Goal: Transaction & Acquisition: Purchase product/service

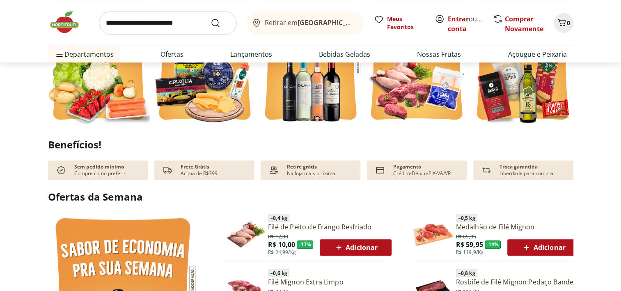
scroll to position [287, 0]
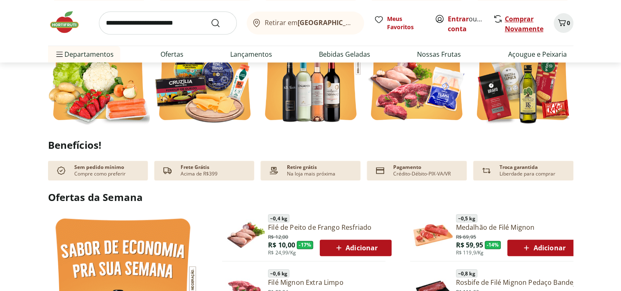
click at [522, 22] on link "Comprar Novamente" at bounding box center [524, 23] width 39 height 19
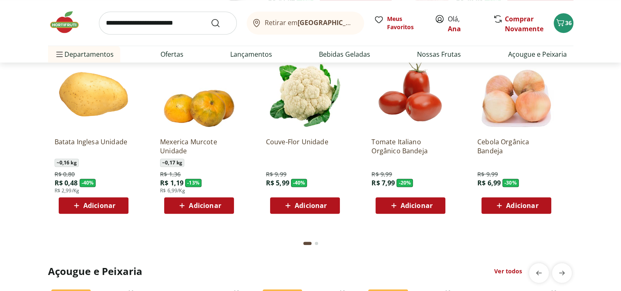
scroll to position [698, 0]
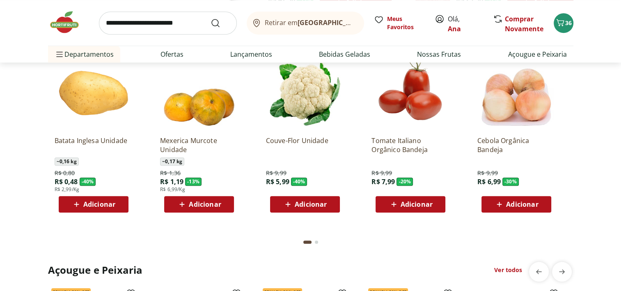
click at [317, 204] on span "Adicionar" at bounding box center [311, 204] width 32 height 7
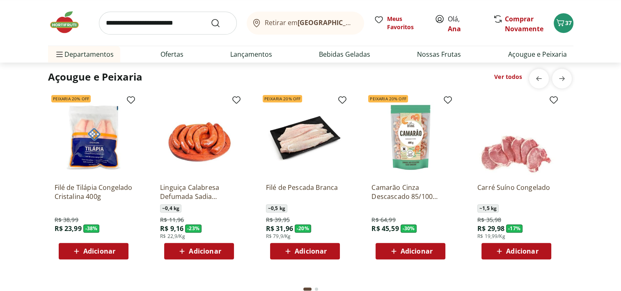
scroll to position [903, 0]
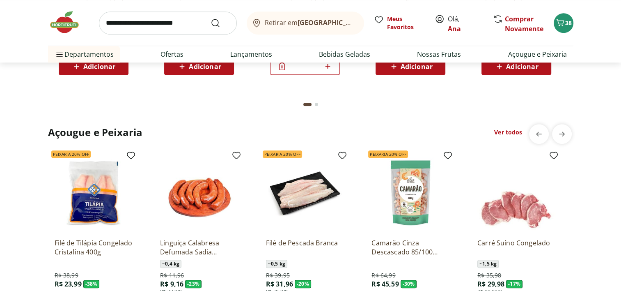
scroll to position [821, 0]
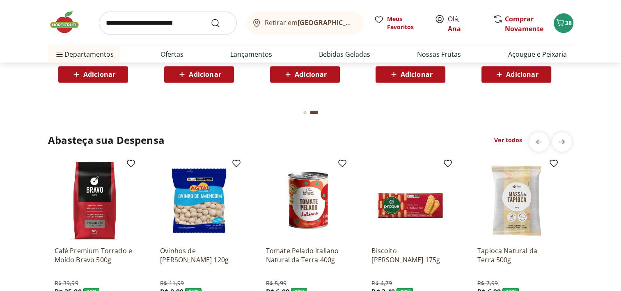
scroll to position [1067, 0]
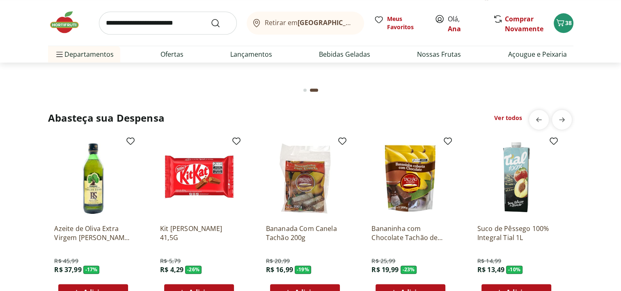
scroll to position [1108, 0]
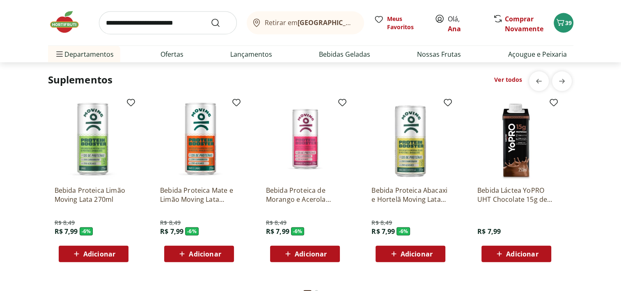
scroll to position [1724, 0]
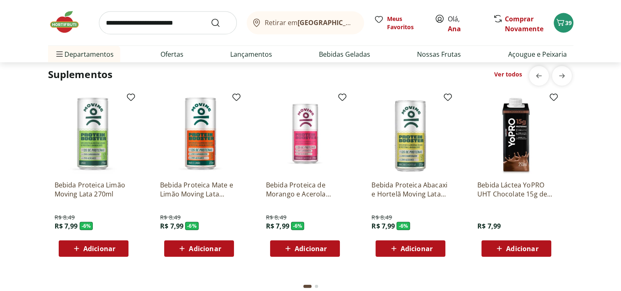
click at [309, 151] on img at bounding box center [305, 135] width 78 height 78
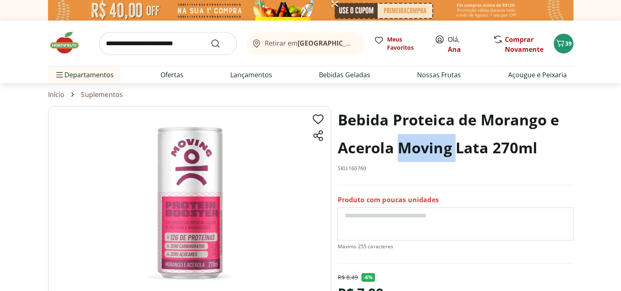
drag, startPoint x: 401, startPoint y: 148, endPoint x: 454, endPoint y: 153, distance: 53.6
click at [454, 153] on h1 "Bebida Proteica de Morango e Acerola Moving Lata 270ml" at bounding box center [455, 134] width 236 height 56
copy h1 "Moving"
click at [158, 42] on input "search" at bounding box center [168, 43] width 138 height 23
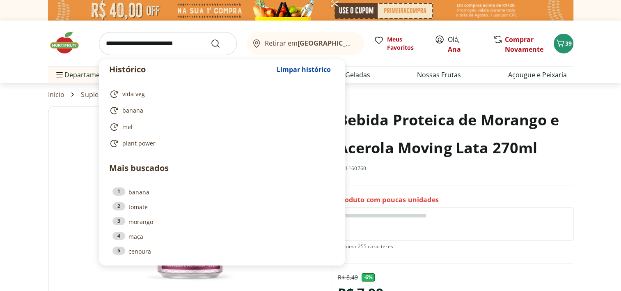
paste input "******"
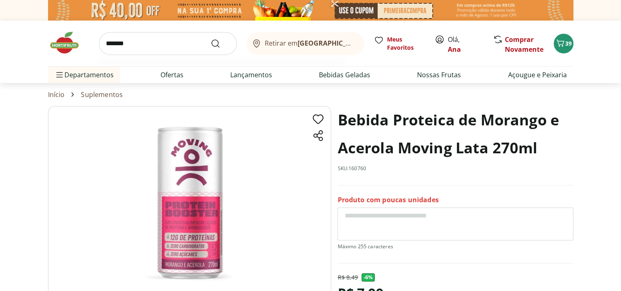
type input "******"
click at [211, 39] on button "Submit Search" at bounding box center [221, 44] width 20 height 10
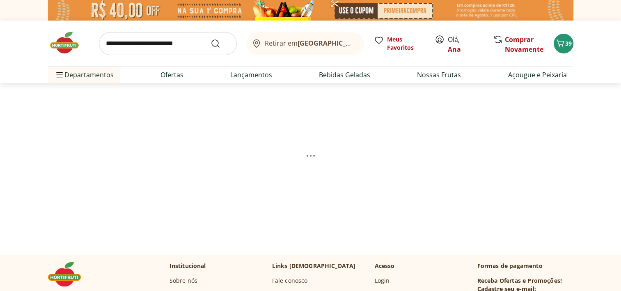
select select "**********"
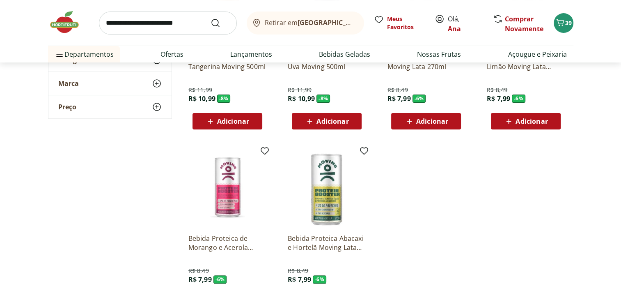
scroll to position [287, 0]
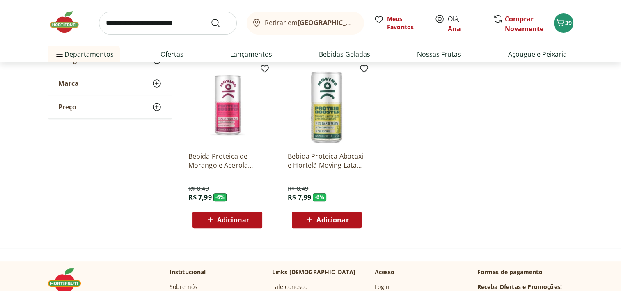
click at [232, 219] on span "Adicionar" at bounding box center [233, 219] width 32 height 7
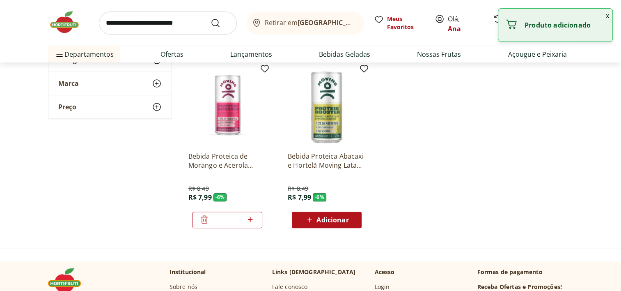
click at [252, 217] on icon at bounding box center [250, 219] width 10 height 10
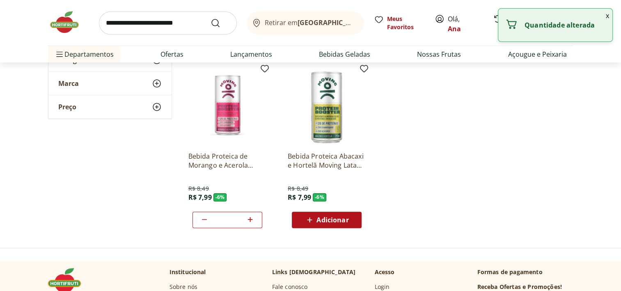
type input "*"
click at [476, 129] on ul "Isotônico Hydro Protein Tangerina Moving 500ml R$ 11,99 R$ 10,99 - 8 % Adiciona…" at bounding box center [378, 57] width 392 height 355
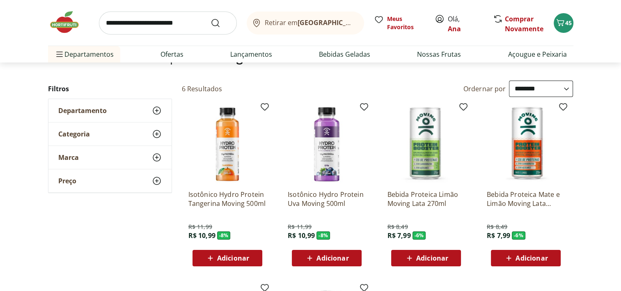
scroll to position [0, 0]
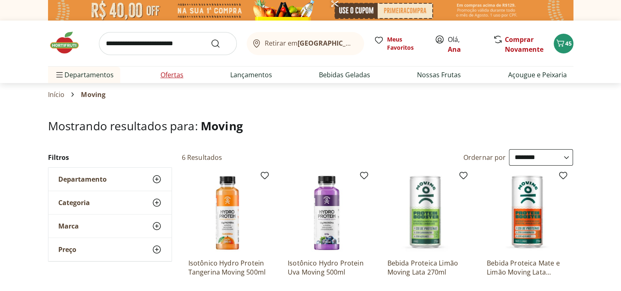
click at [167, 72] on link "Ofertas" at bounding box center [172, 75] width 23 height 10
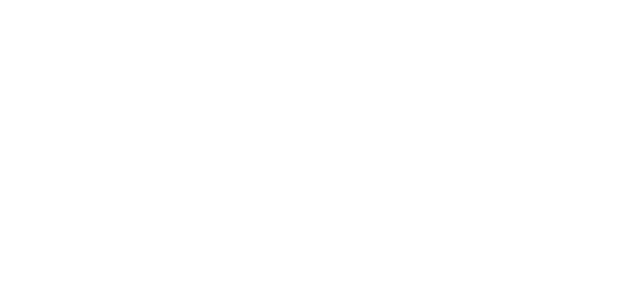
select select "**********"
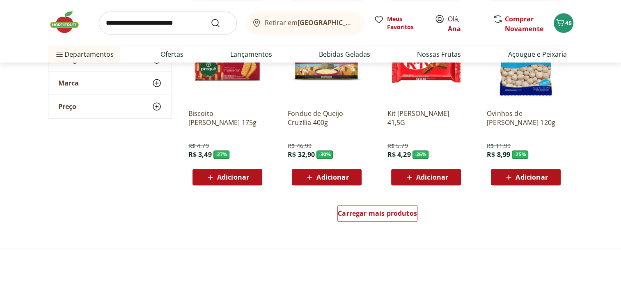
scroll to position [493, 0]
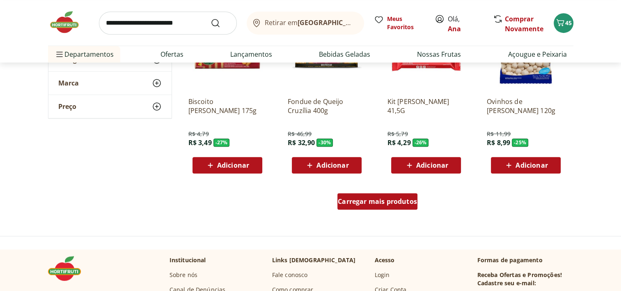
click at [394, 198] on span "Carregar mais produtos" at bounding box center [377, 201] width 79 height 7
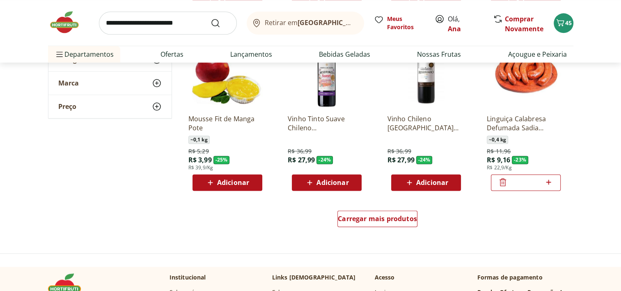
scroll to position [1026, 0]
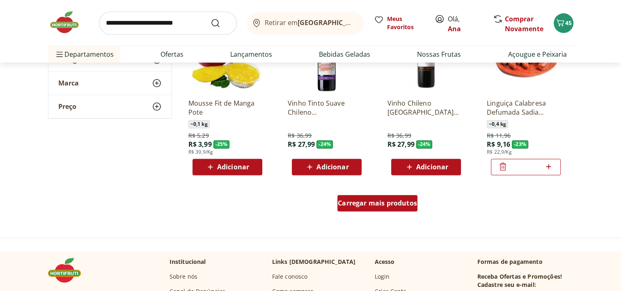
click at [404, 207] on div "Carregar mais produtos" at bounding box center [377, 203] width 80 height 16
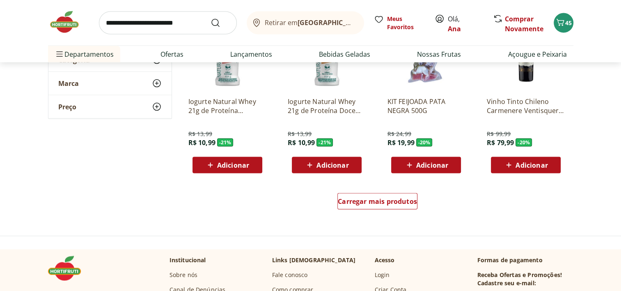
scroll to position [1601, 0]
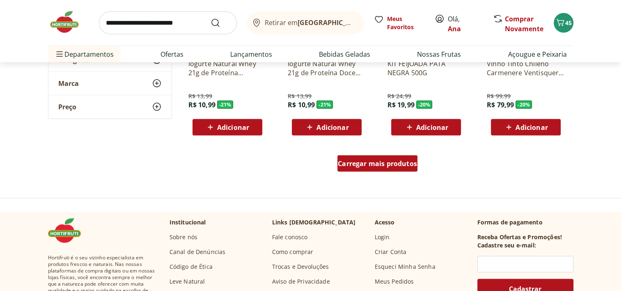
click at [394, 160] on span "Carregar mais produtos" at bounding box center [377, 163] width 79 height 7
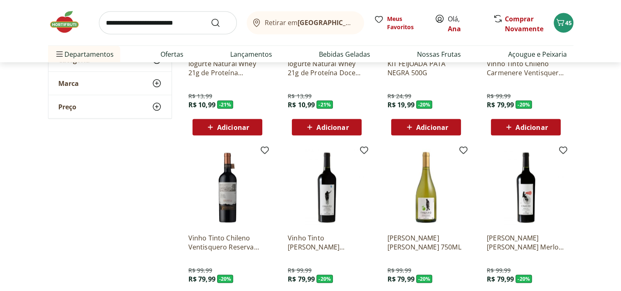
type input "*"
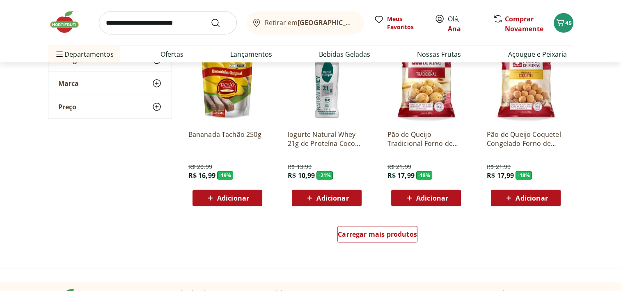
scroll to position [2094, 0]
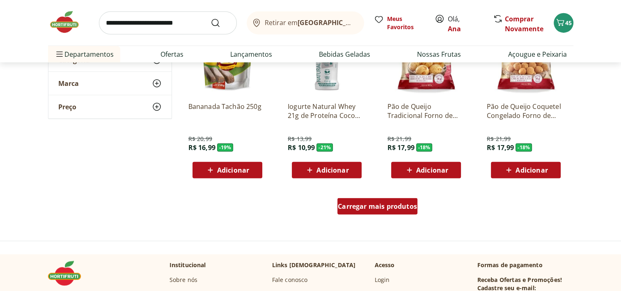
click at [376, 206] on span "Carregar mais produtos" at bounding box center [377, 206] width 79 height 7
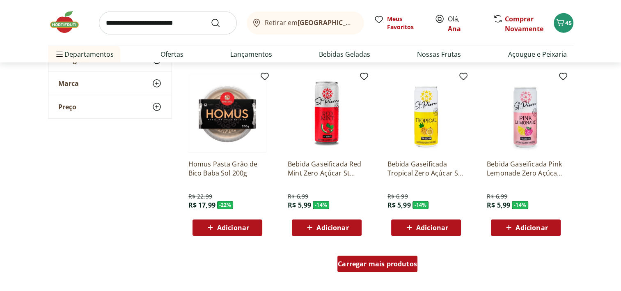
scroll to position [2586, 0]
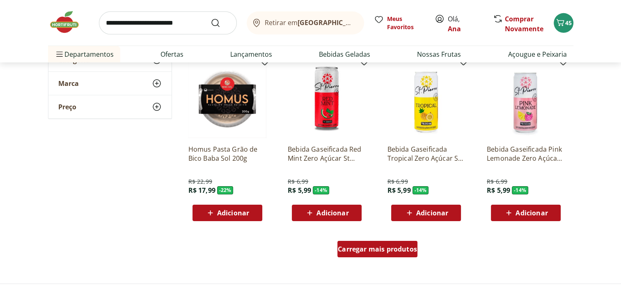
click at [366, 254] on div "Carregar mais produtos" at bounding box center [377, 249] width 80 height 16
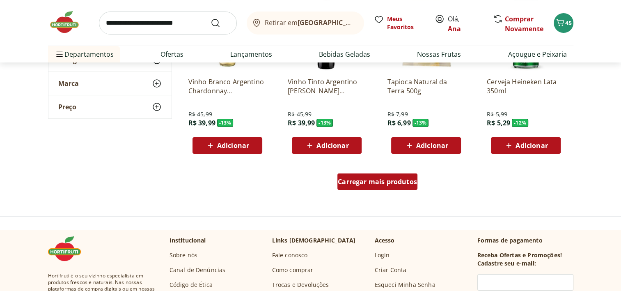
scroll to position [3202, 0]
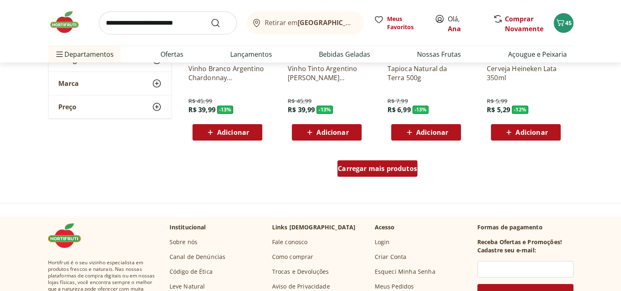
click at [369, 172] on span "Carregar mais produtos" at bounding box center [377, 168] width 79 height 7
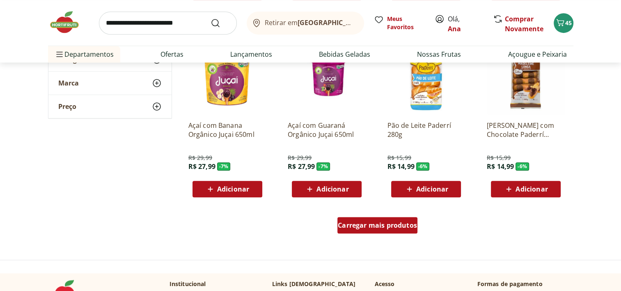
scroll to position [3695, 0]
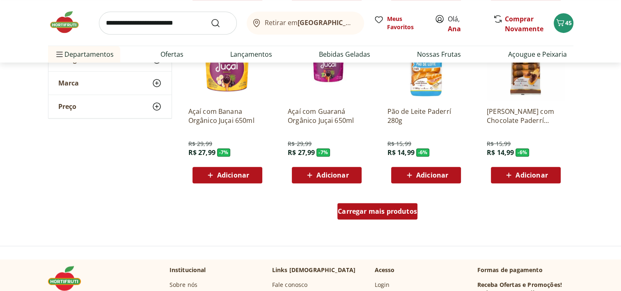
click at [367, 211] on span "Carregar mais produtos" at bounding box center [377, 211] width 79 height 7
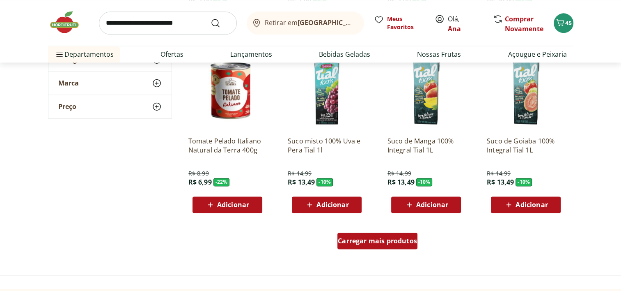
scroll to position [4229, 0]
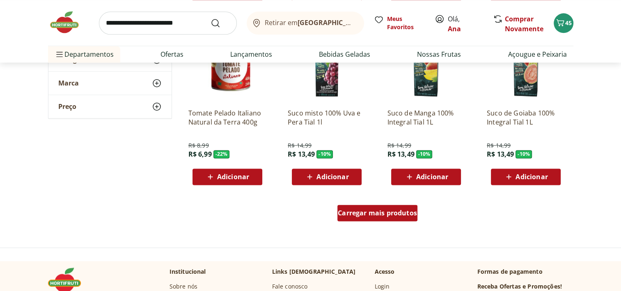
click at [367, 211] on span "Carregar mais produtos" at bounding box center [377, 212] width 79 height 7
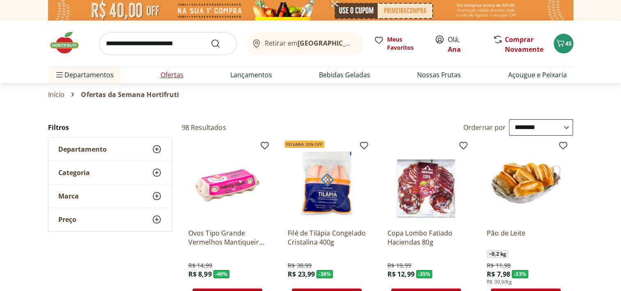
click at [166, 76] on link "Ofertas" at bounding box center [172, 75] width 23 height 10
click at [431, 72] on link "Nossas Frutas" at bounding box center [439, 75] width 44 height 10
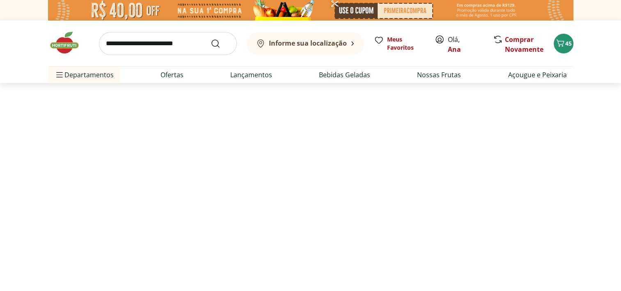
select select "**********"
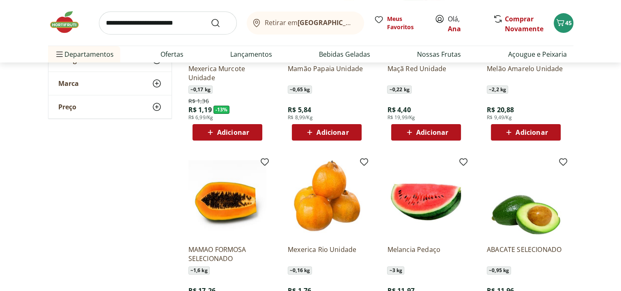
scroll to position [246, 0]
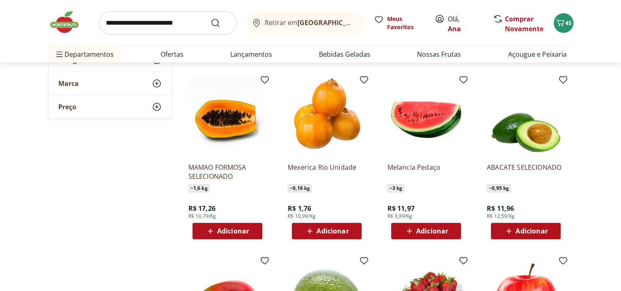
click at [526, 232] on span "Adicionar" at bounding box center [532, 230] width 32 height 7
click at [502, 232] on icon at bounding box center [503, 231] width 7 height 8
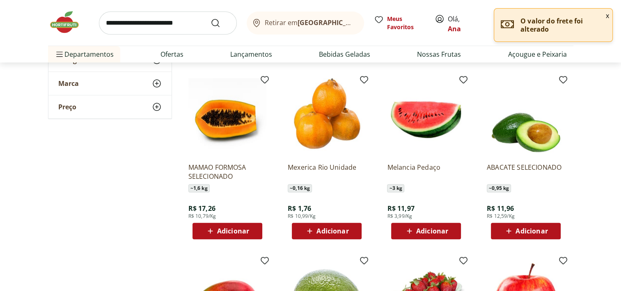
click at [434, 227] on span "Adicionar" at bounding box center [432, 230] width 32 height 7
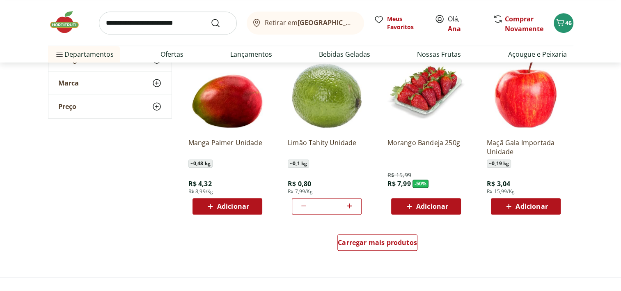
scroll to position [493, 0]
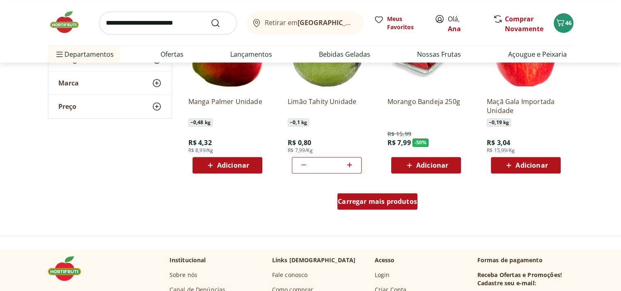
click at [386, 200] on span "Carregar mais produtos" at bounding box center [377, 201] width 79 height 7
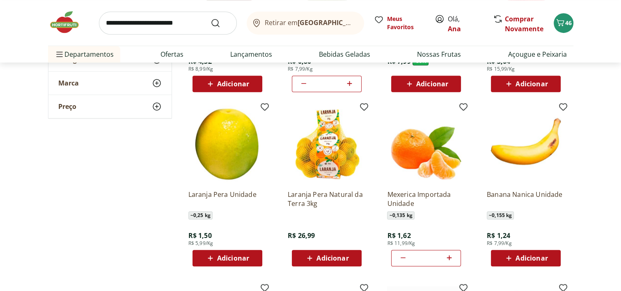
scroll to position [575, 0]
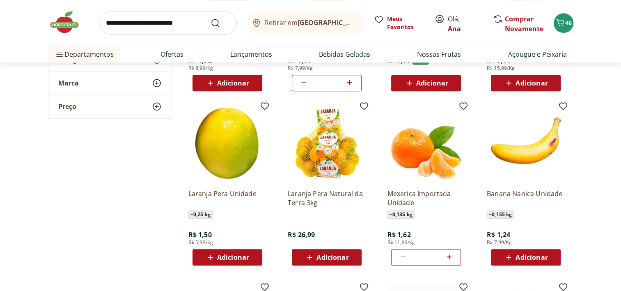
click at [403, 254] on icon at bounding box center [403, 257] width 10 height 10
type input "*"
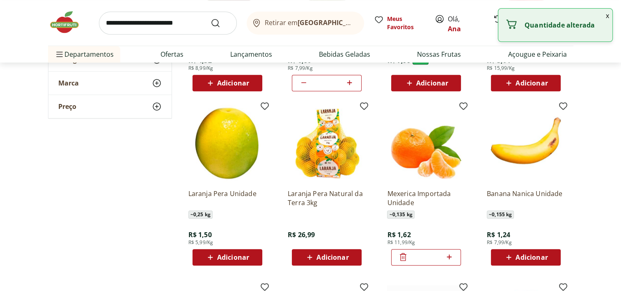
click at [403, 254] on icon at bounding box center [403, 257] width 7 height 8
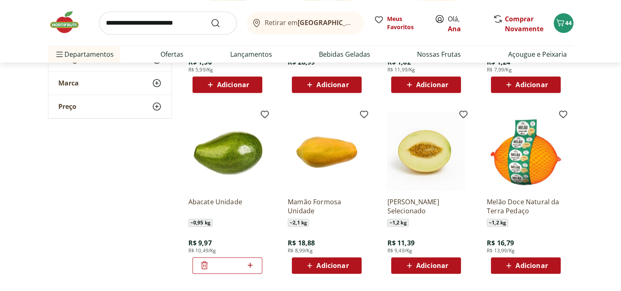
scroll to position [780, 0]
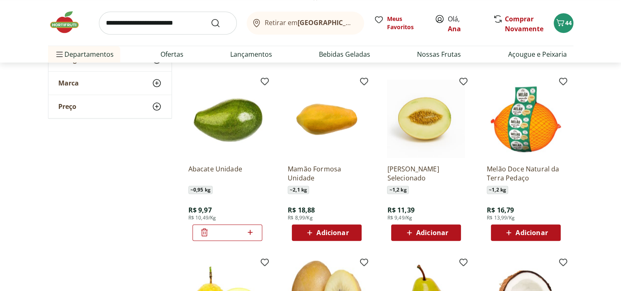
click at [204, 233] on icon at bounding box center [205, 232] width 10 height 10
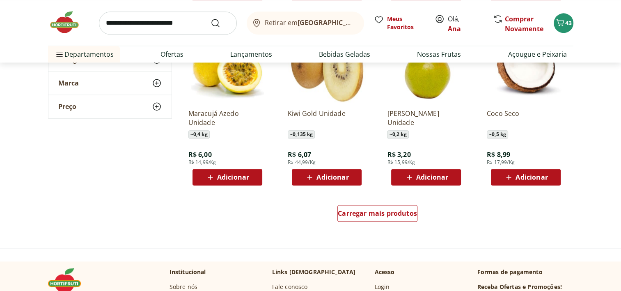
scroll to position [1108, 0]
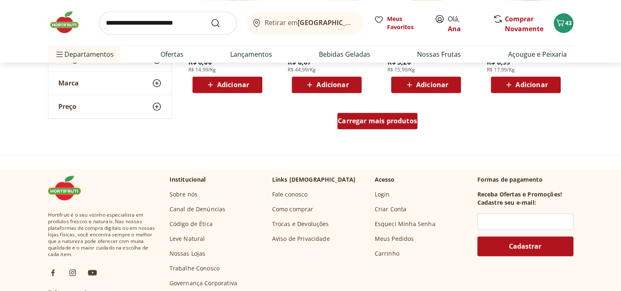
click at [405, 127] on div "Carregar mais produtos" at bounding box center [377, 120] width 80 height 16
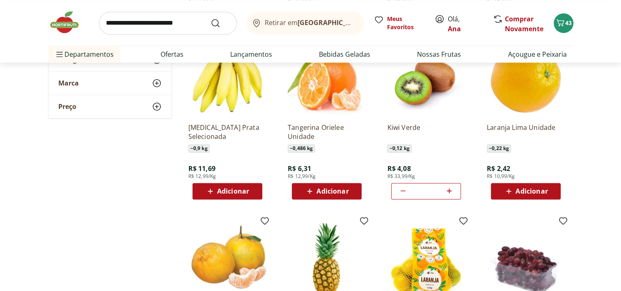
scroll to position [1191, 0]
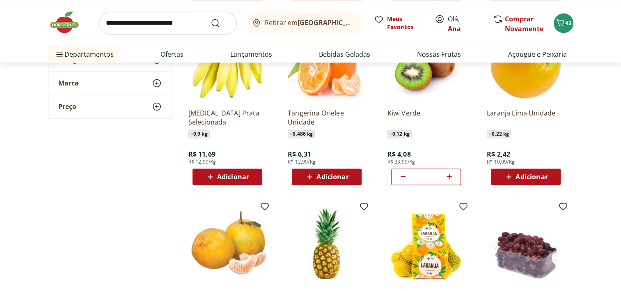
click at [236, 175] on span "Adicionar" at bounding box center [233, 176] width 32 height 7
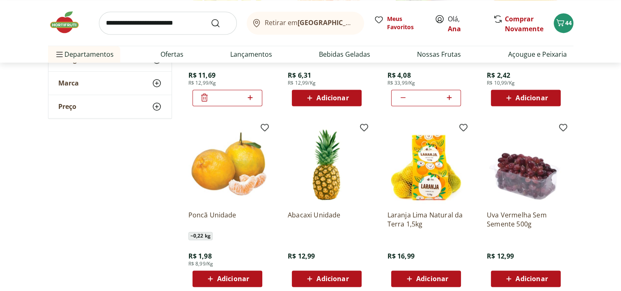
scroll to position [1273, 0]
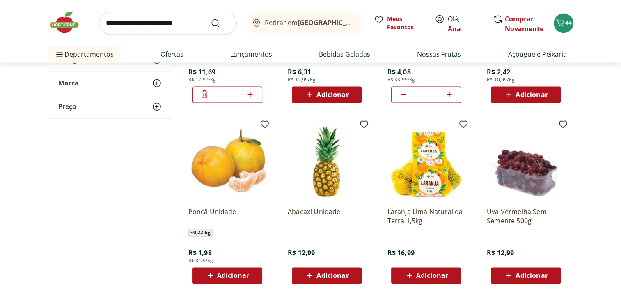
click at [339, 274] on span "Adicionar" at bounding box center [333, 275] width 32 height 7
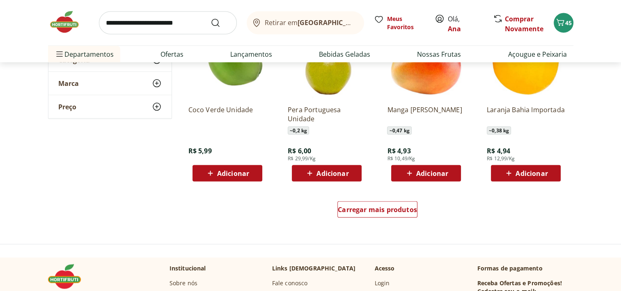
scroll to position [1560, 0]
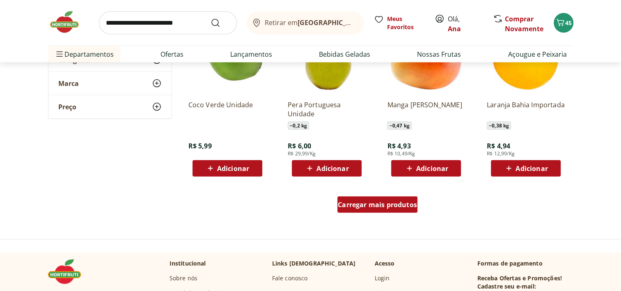
click at [385, 204] on span "Carregar mais produtos" at bounding box center [377, 204] width 79 height 7
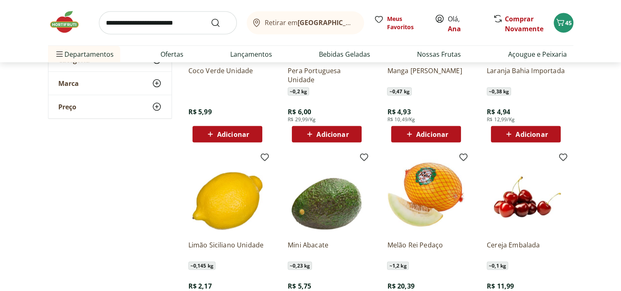
scroll to position [1642, 0]
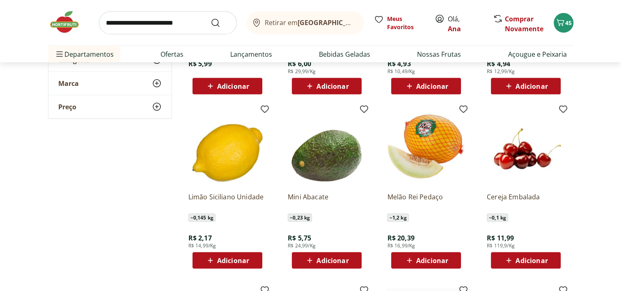
click at [241, 262] on span "Adicionar" at bounding box center [233, 260] width 32 height 7
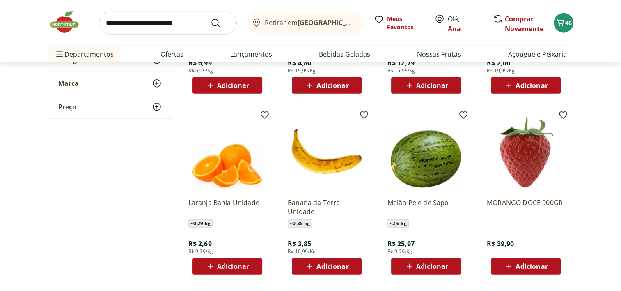
scroll to position [2053, 0]
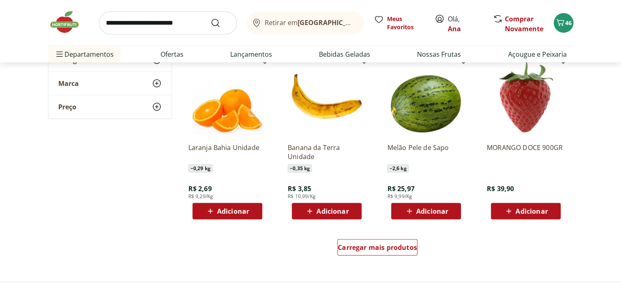
click at [330, 213] on span "Adicionar" at bounding box center [333, 211] width 32 height 7
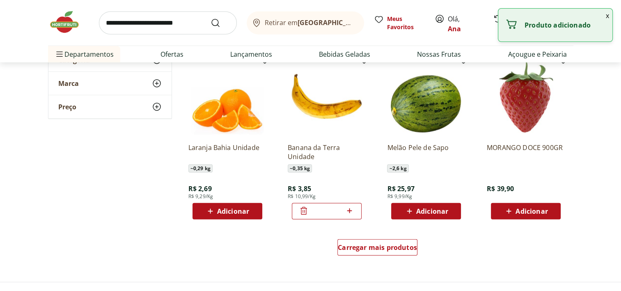
click at [352, 211] on icon at bounding box center [349, 211] width 10 height 10
type input "*"
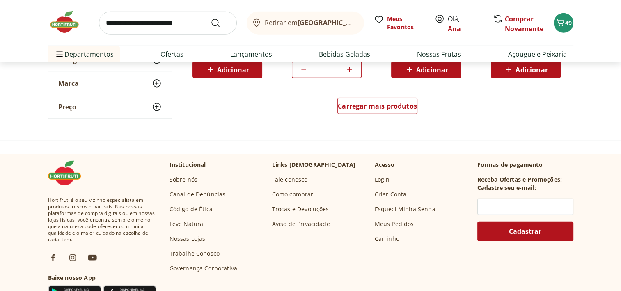
scroll to position [2217, 0]
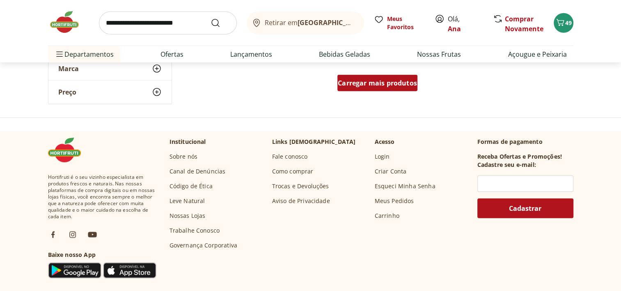
click at [380, 80] on span "Carregar mais produtos" at bounding box center [377, 83] width 79 height 7
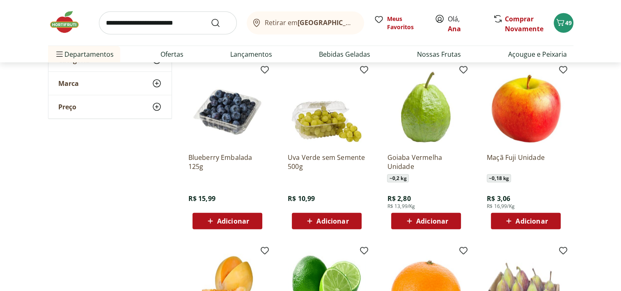
click at [532, 223] on span "Adicionar" at bounding box center [532, 221] width 32 height 7
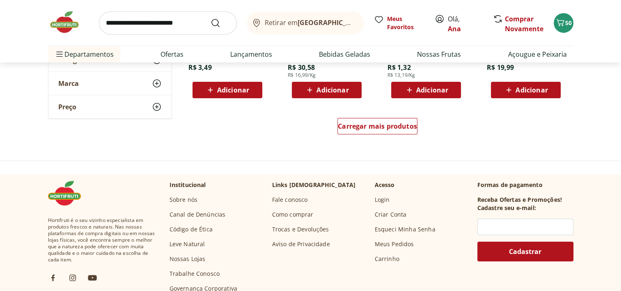
scroll to position [2710, 0]
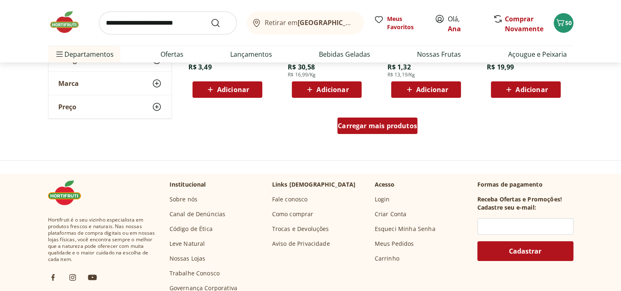
click at [399, 128] on span "Carregar mais produtos" at bounding box center [377, 125] width 79 height 7
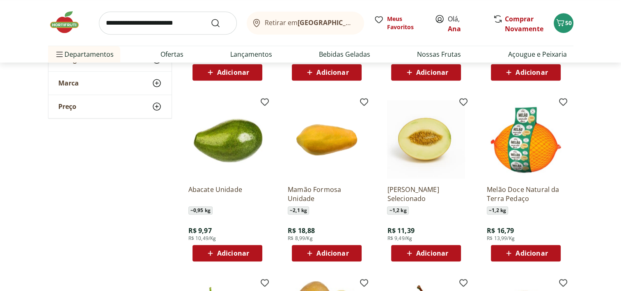
scroll to position [821, 0]
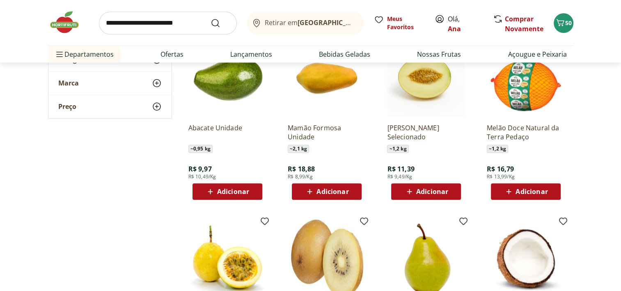
click at [249, 193] on div "Adicionar" at bounding box center [227, 191] width 57 height 15
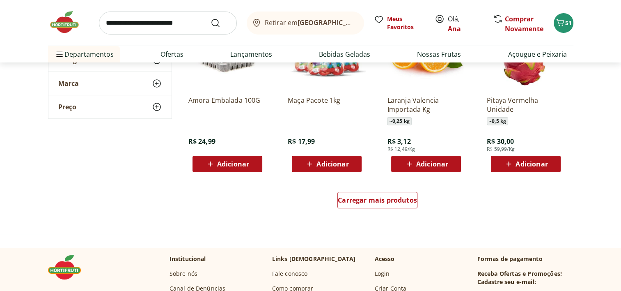
scroll to position [3243, 0]
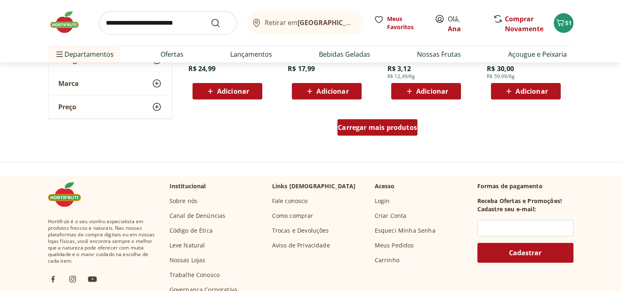
click at [402, 130] on span "Carregar mais produtos" at bounding box center [377, 127] width 79 height 7
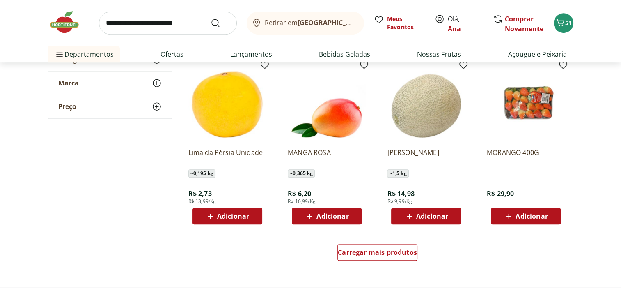
scroll to position [3736, 0]
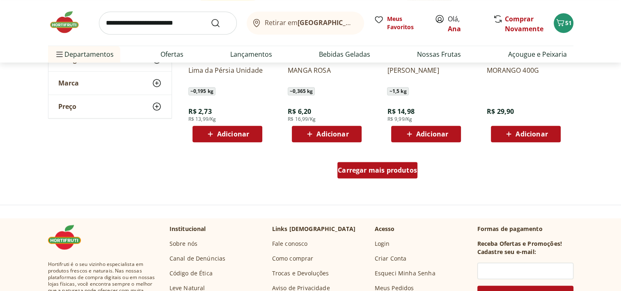
click at [409, 172] on span "Carregar mais produtos" at bounding box center [377, 170] width 79 height 7
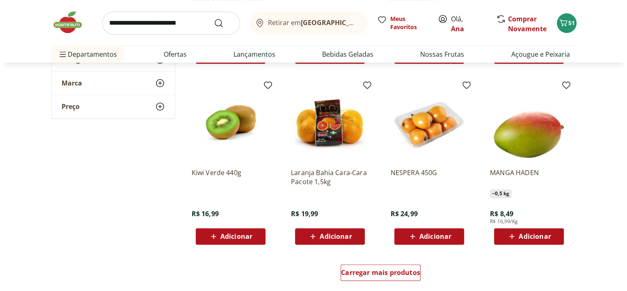
scroll to position [4187, 0]
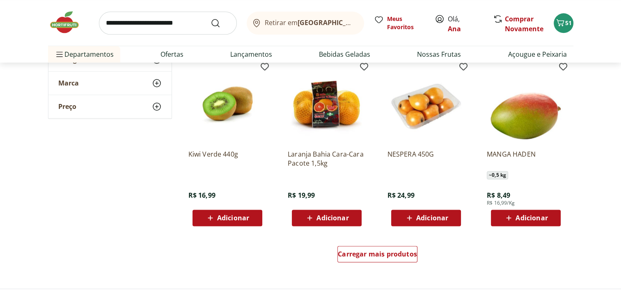
click at [238, 221] on span "Adicionar" at bounding box center [233, 217] width 32 height 7
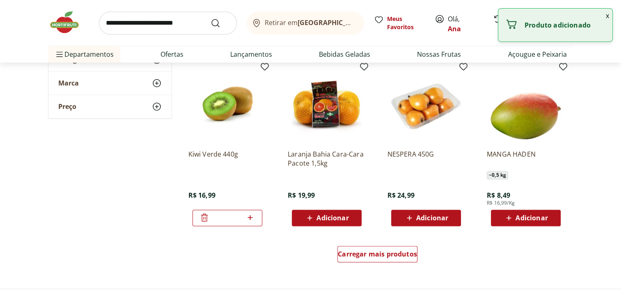
click at [252, 217] on icon at bounding box center [250, 217] width 5 height 5
type input "*"
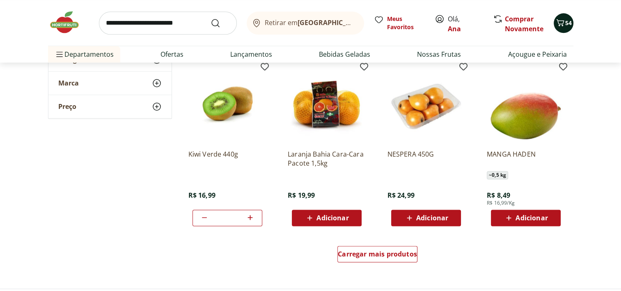
click at [565, 20] on span "54" at bounding box center [568, 23] width 7 height 8
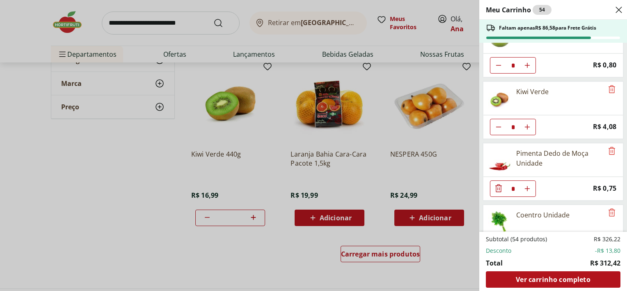
scroll to position [41, 0]
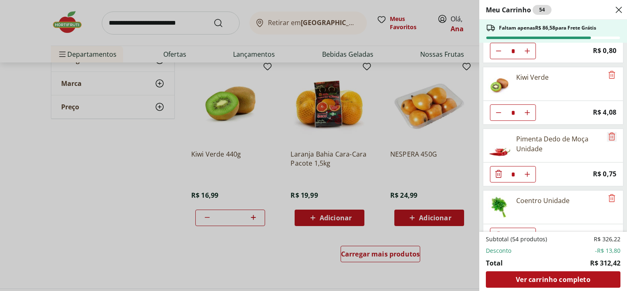
click at [608, 132] on icon "Remove" at bounding box center [612, 136] width 10 height 10
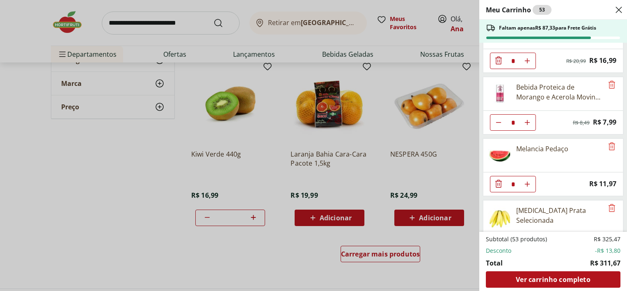
scroll to position [657, 0]
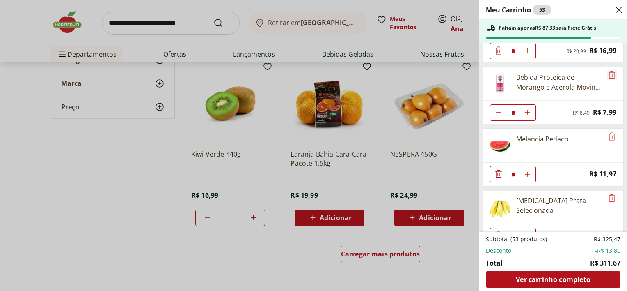
click at [609, 70] on icon "Remove" at bounding box center [612, 75] width 10 height 10
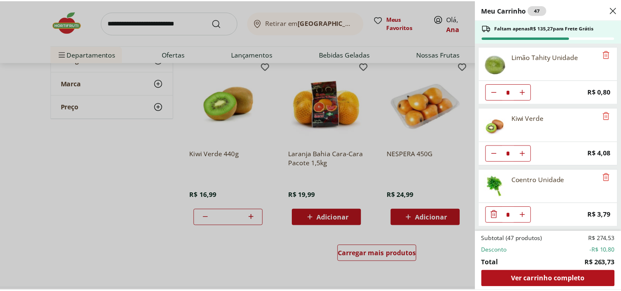
scroll to position [0, 0]
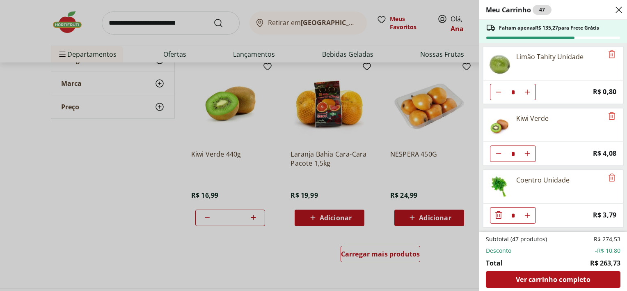
click at [148, 37] on div "Meu Carrinho 47 Faltam apenas R$ 135,27 para Frete Grátis Limão Tahity Unidade …" at bounding box center [313, 145] width 627 height 291
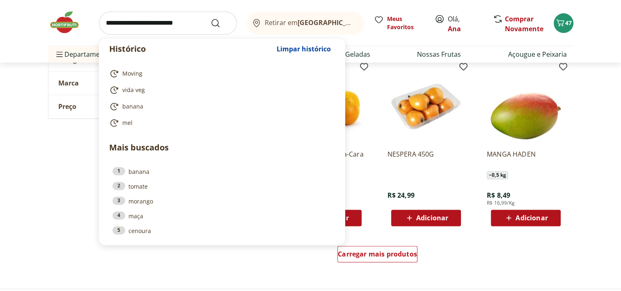
click at [147, 19] on input "search" at bounding box center [168, 22] width 138 height 23
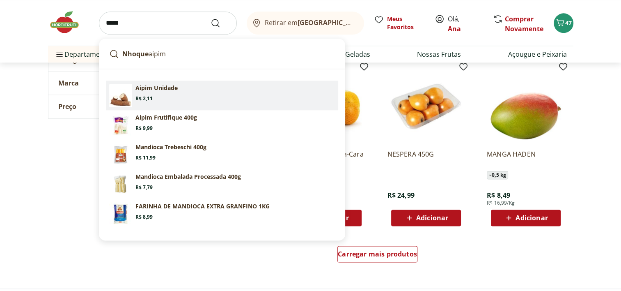
click at [161, 95] on section "Aipim Unidade Price: R$ 2,11" at bounding box center [235, 93] width 200 height 18
type input "**********"
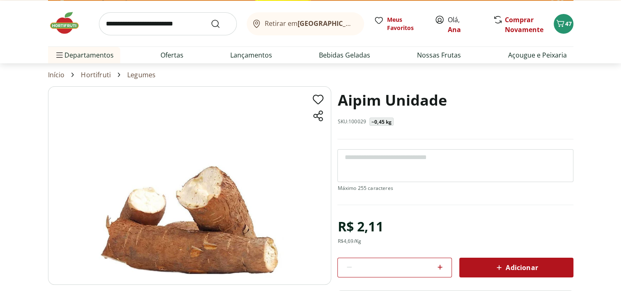
scroll to position [82, 0]
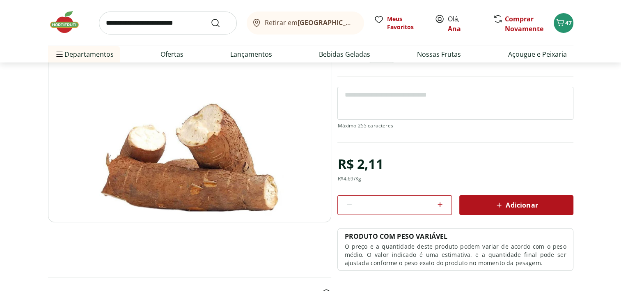
click at [441, 205] on icon at bounding box center [440, 205] width 10 height 10
type input "*"
click at [486, 204] on div "Adicionar" at bounding box center [516, 204] width 101 height 15
click at [158, 25] on input "search" at bounding box center [168, 22] width 138 height 23
type input "***"
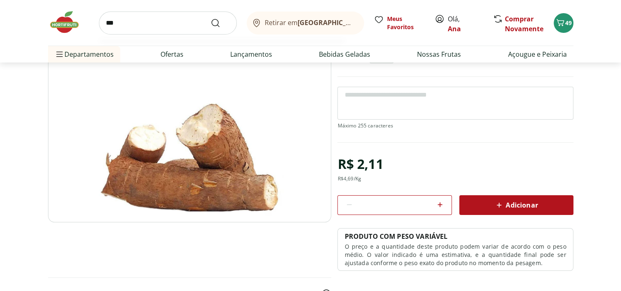
click at [211, 18] on button "Submit Search" at bounding box center [221, 23] width 20 height 10
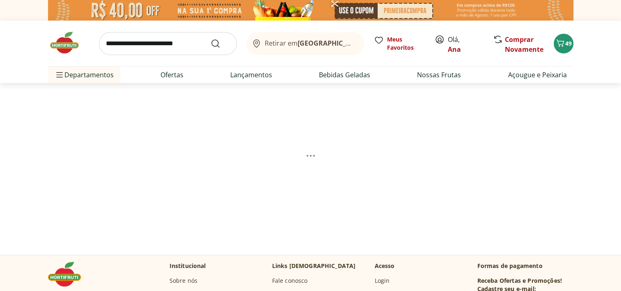
select select "**********"
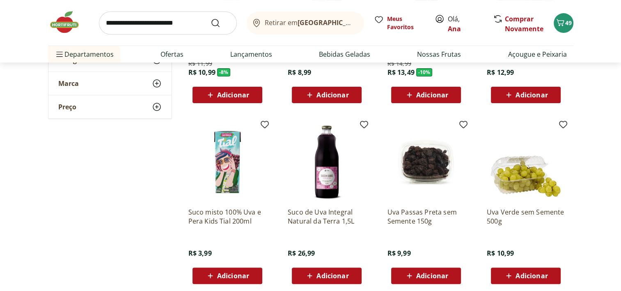
scroll to position [246, 0]
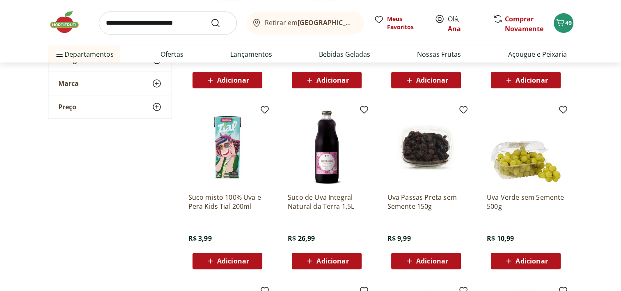
click at [535, 261] on span "Adicionar" at bounding box center [532, 260] width 32 height 7
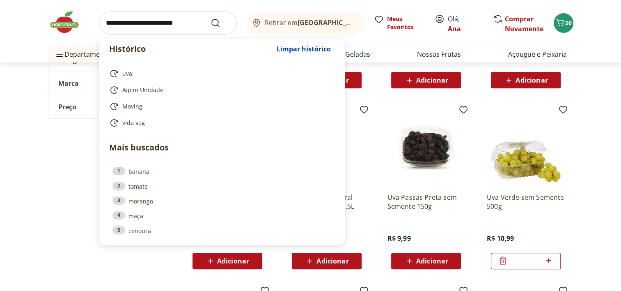
click at [186, 22] on input "search" at bounding box center [168, 22] width 138 height 23
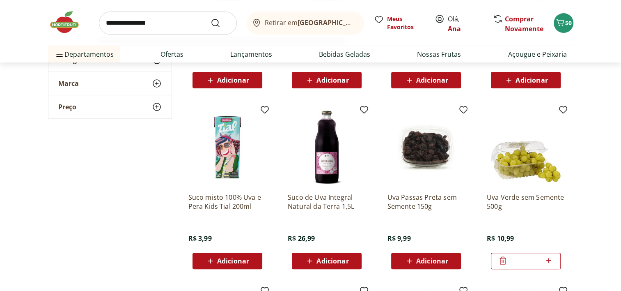
type input "**********"
click at [211, 18] on button "Submit Search" at bounding box center [221, 23] width 20 height 10
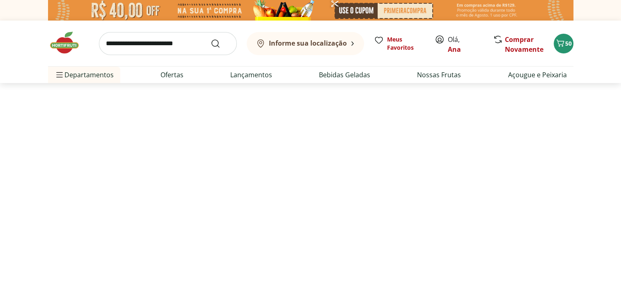
select select "**********"
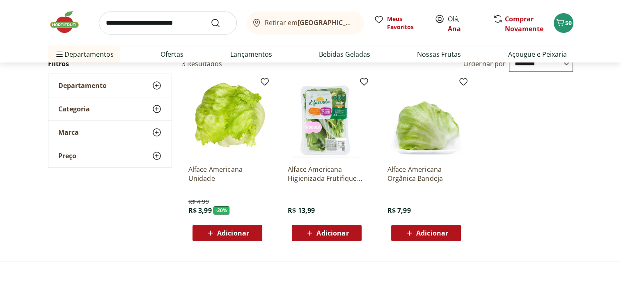
scroll to position [123, 0]
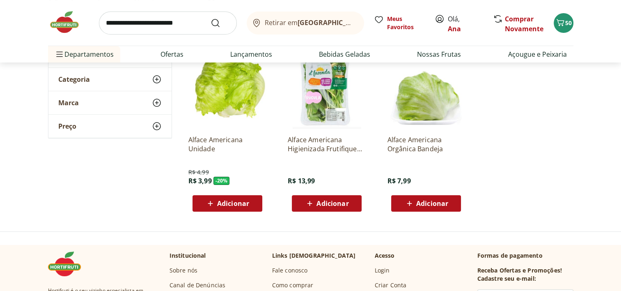
click at [241, 205] on span "Adicionar" at bounding box center [233, 203] width 32 height 7
click at [197, 26] on input "search" at bounding box center [168, 22] width 138 height 23
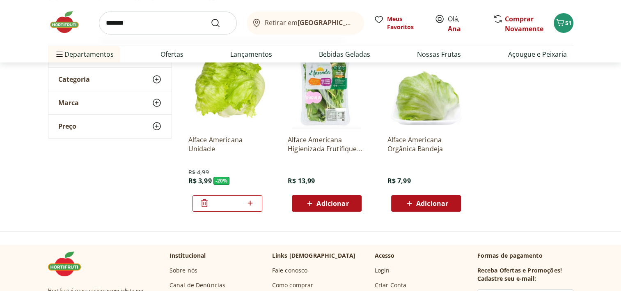
type input "*******"
click at [211, 18] on button "Submit Search" at bounding box center [221, 23] width 20 height 10
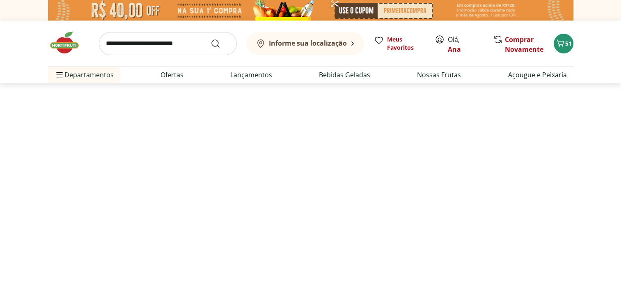
select select "**********"
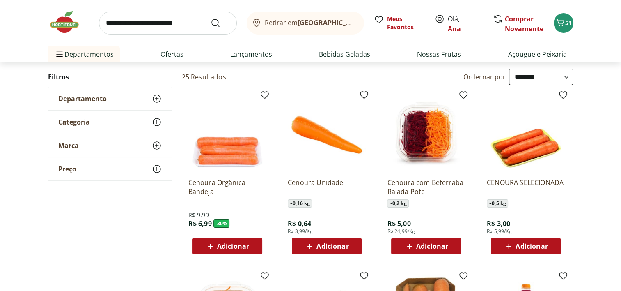
scroll to position [82, 0]
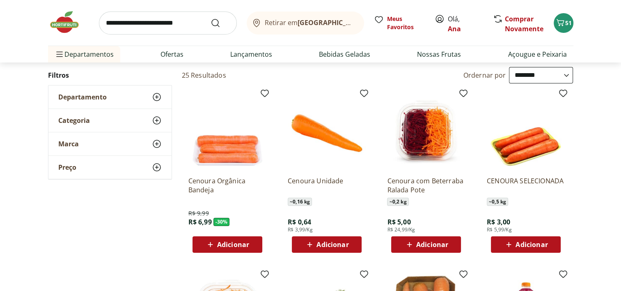
click at [340, 241] on span "Adicionar" at bounding box center [333, 244] width 32 height 7
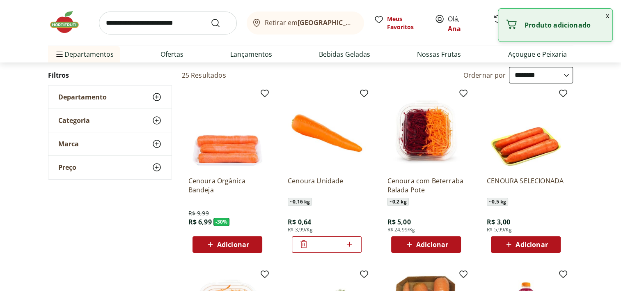
click at [351, 242] on icon at bounding box center [349, 244] width 10 height 10
type input "*"
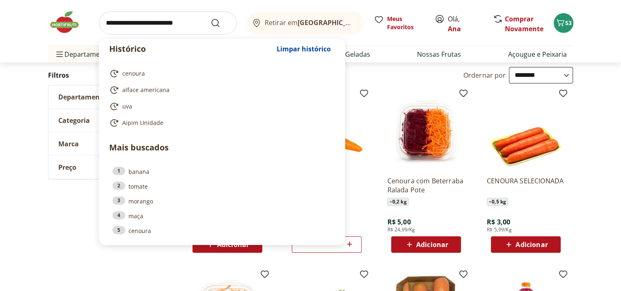
click at [166, 26] on input "search" at bounding box center [168, 22] width 138 height 23
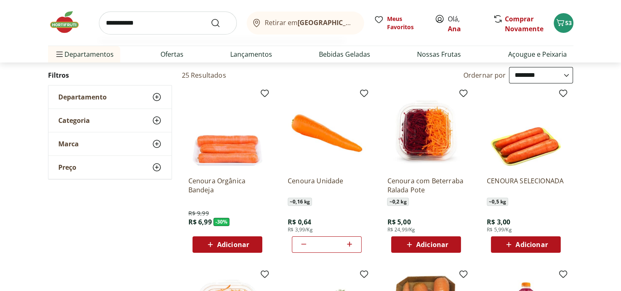
type input "**********"
click at [211, 18] on button "Submit Search" at bounding box center [221, 23] width 20 height 10
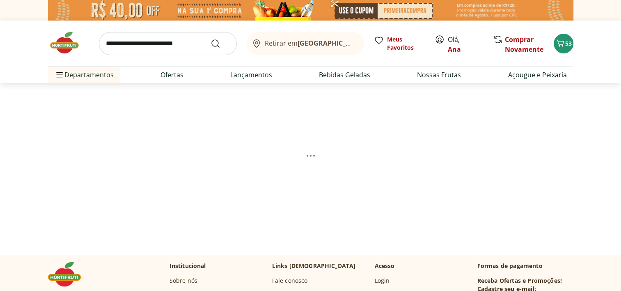
select select "**********"
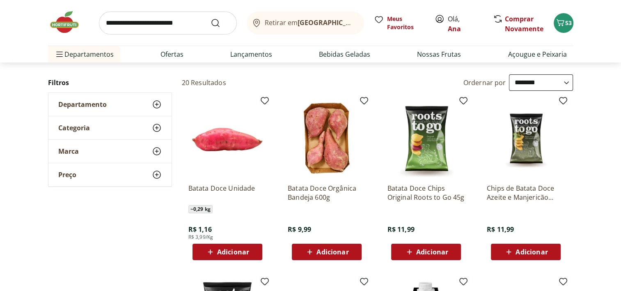
scroll to position [82, 0]
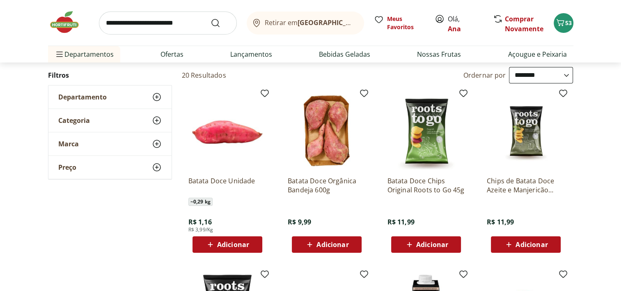
click at [251, 247] on div "Adicionar" at bounding box center [227, 244] width 57 height 15
click at [189, 22] on input "search" at bounding box center [168, 22] width 138 height 23
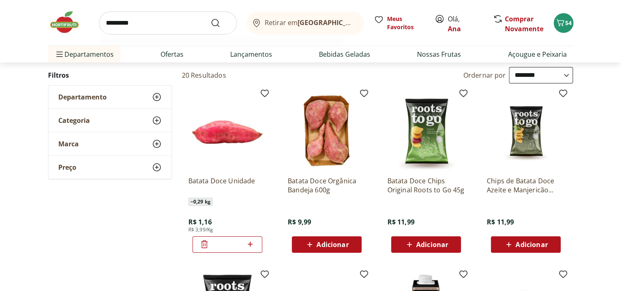
type input "*********"
click at [211, 18] on button "Submit Search" at bounding box center [221, 23] width 20 height 10
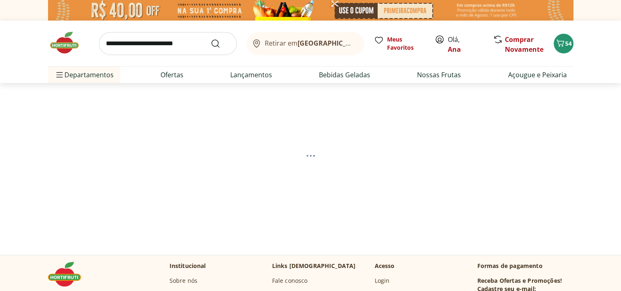
select select "**********"
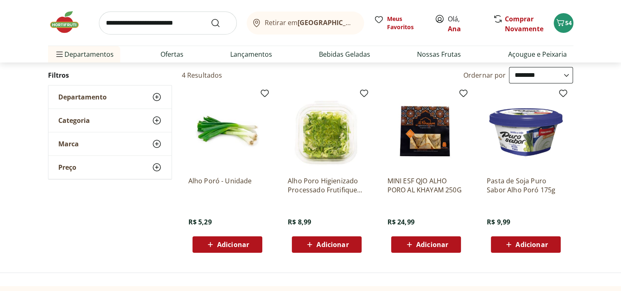
scroll to position [123, 0]
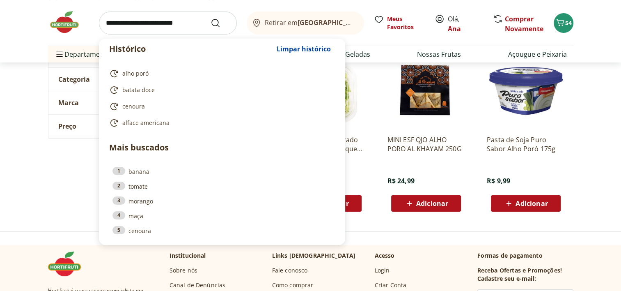
click at [178, 18] on input "search" at bounding box center [168, 22] width 138 height 23
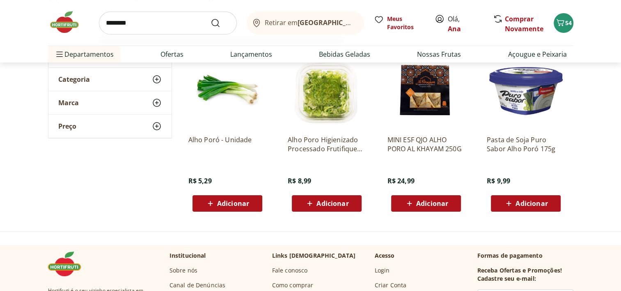
type input "********"
click at [211, 18] on button "Submit Search" at bounding box center [221, 23] width 20 height 10
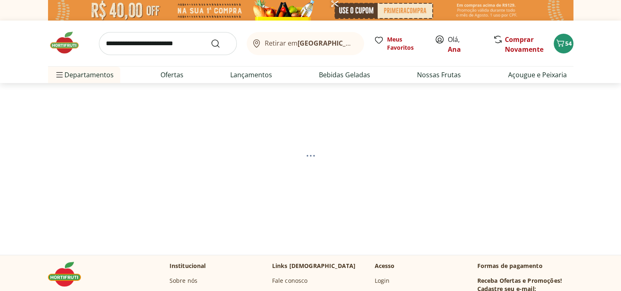
select select "**********"
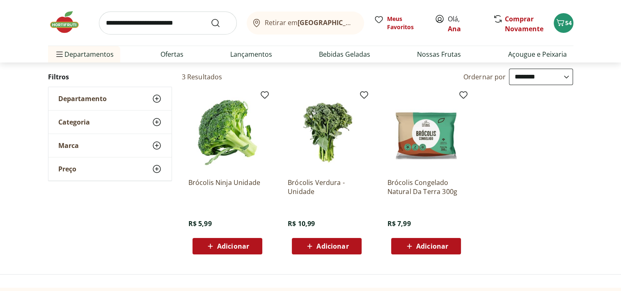
scroll to position [82, 0]
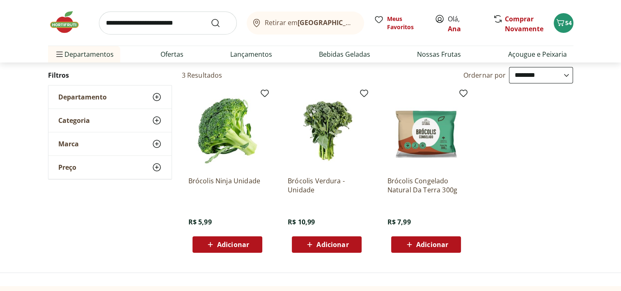
click at [232, 243] on span "Adicionar" at bounding box center [233, 244] width 32 height 7
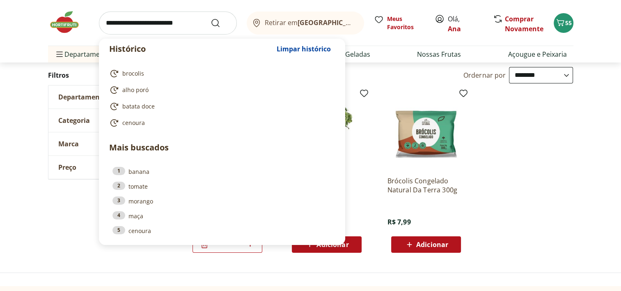
click at [166, 19] on input "search" at bounding box center [168, 22] width 138 height 23
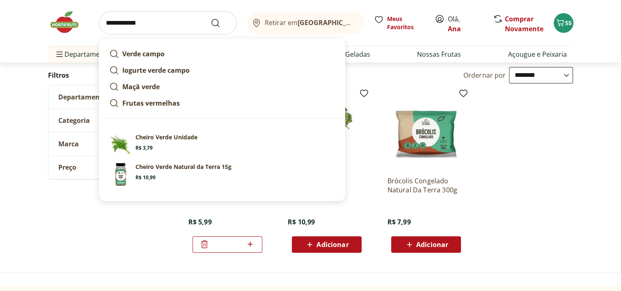
type input "**********"
click at [211, 18] on button "Submit Search" at bounding box center [221, 23] width 20 height 10
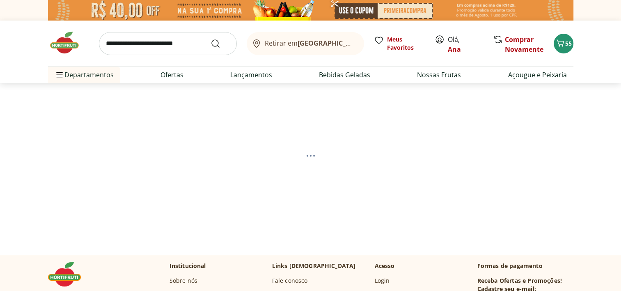
select select "**********"
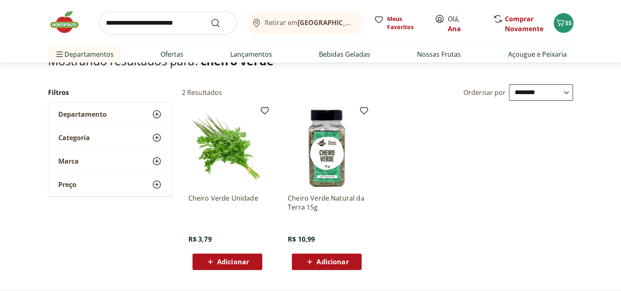
scroll to position [82, 0]
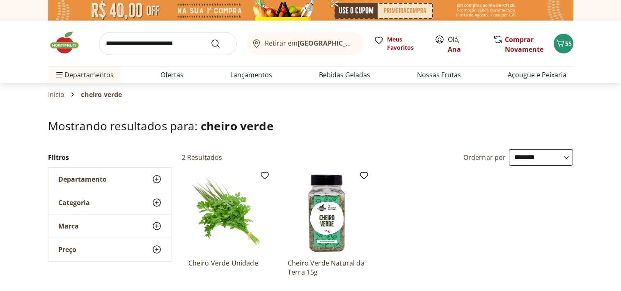
select select "**********"
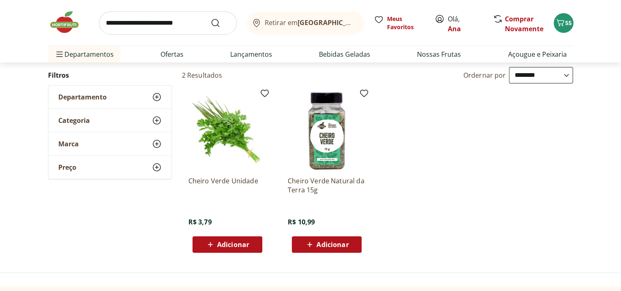
click at [255, 241] on div "Adicionar" at bounding box center [227, 244] width 57 height 15
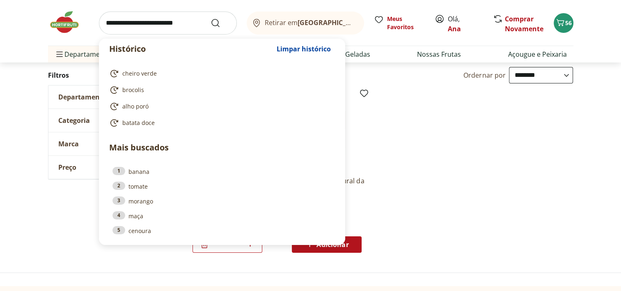
click at [161, 28] on input "search" at bounding box center [168, 22] width 138 height 23
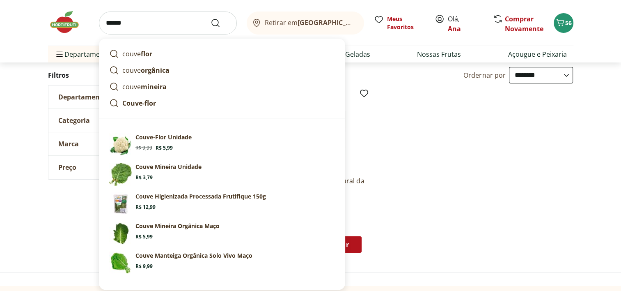
type input "*****"
click at [211, 18] on button "Submit Search" at bounding box center [221, 23] width 20 height 10
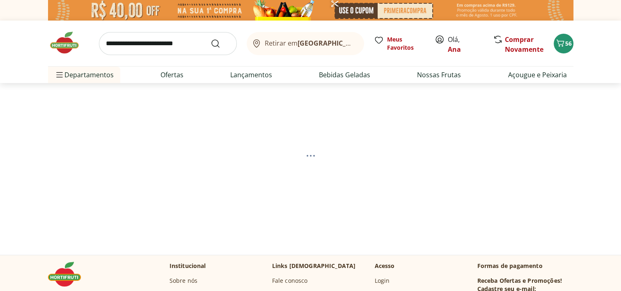
select select "**********"
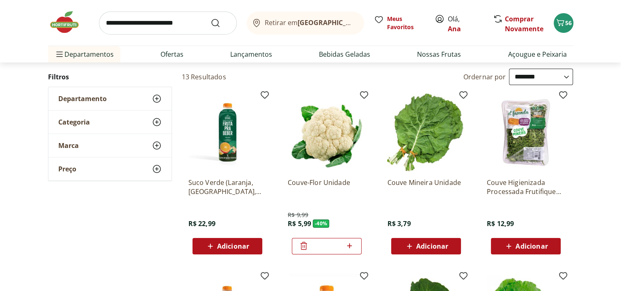
scroll to position [82, 0]
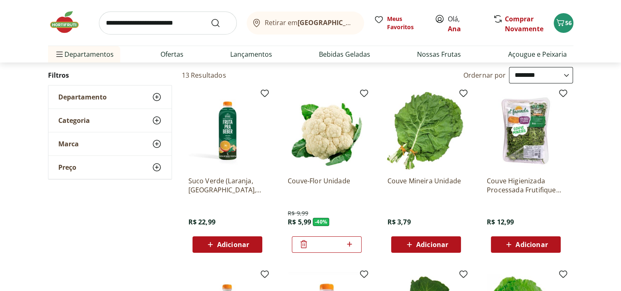
drag, startPoint x: 427, startPoint y: 239, endPoint x: 425, endPoint y: 229, distance: 9.2
click at [427, 239] on span "Adicionar" at bounding box center [426, 244] width 44 height 10
click at [130, 27] on input "search" at bounding box center [168, 22] width 138 height 23
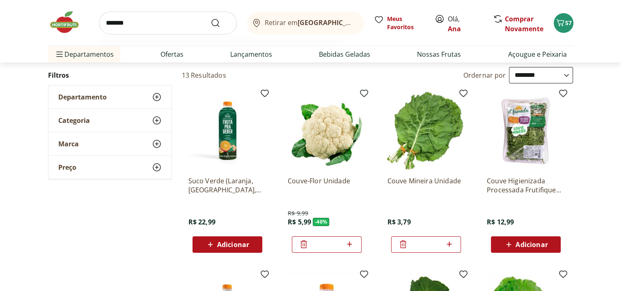
type input "*******"
click at [211, 18] on button "Submit Search" at bounding box center [221, 23] width 20 height 10
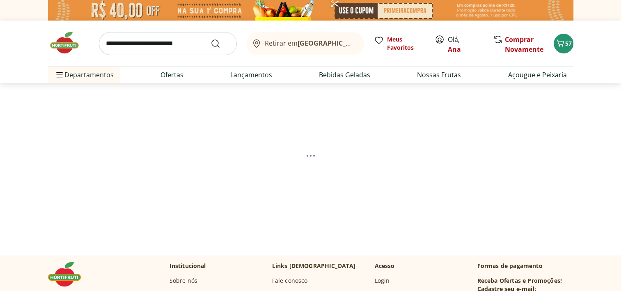
select select "**********"
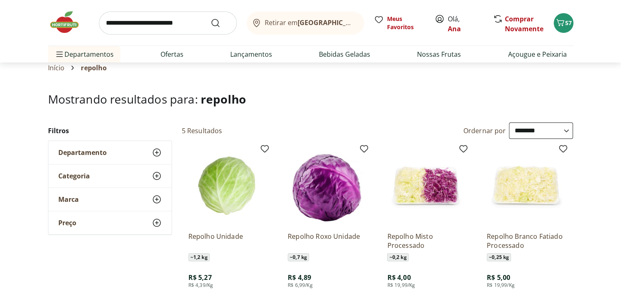
scroll to position [41, 0]
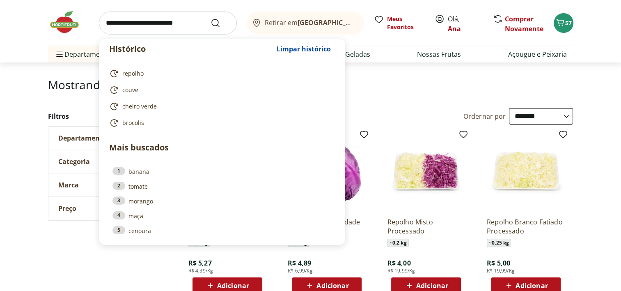
click at [160, 26] on input "search" at bounding box center [168, 22] width 138 height 23
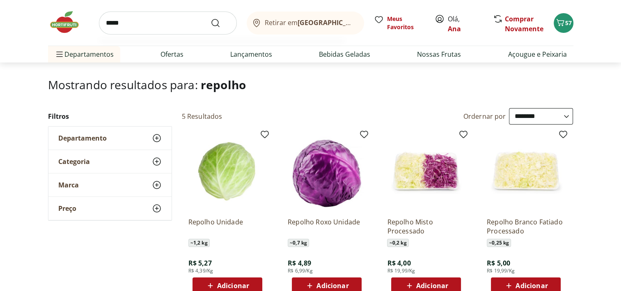
type input "*****"
click at [211, 18] on button "Submit Search" at bounding box center [221, 23] width 20 height 10
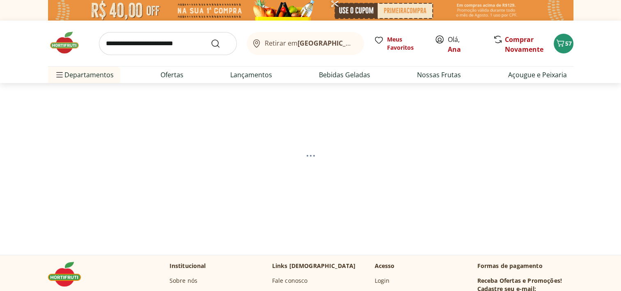
select select "**********"
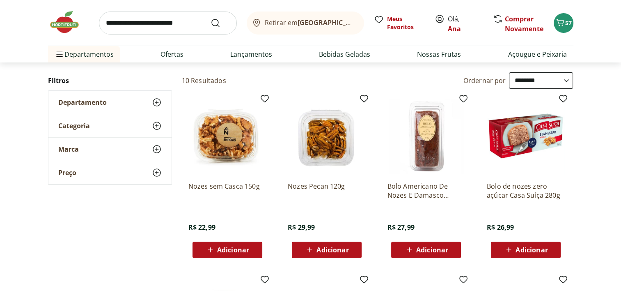
scroll to position [82, 0]
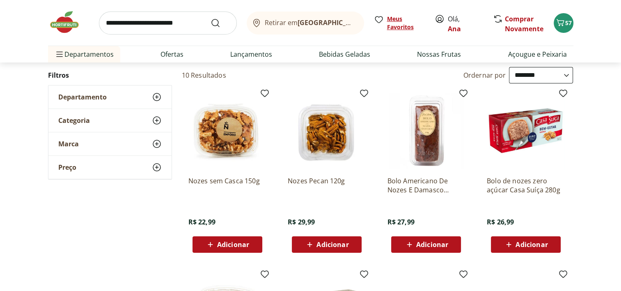
click at [399, 25] on span "Meus Favoritos" at bounding box center [406, 23] width 38 height 16
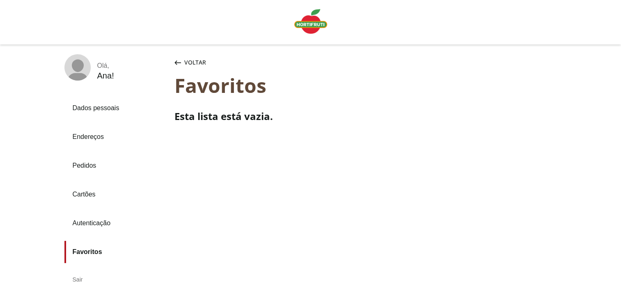
click at [306, 22] on img "Linha de sessão" at bounding box center [310, 21] width 33 height 25
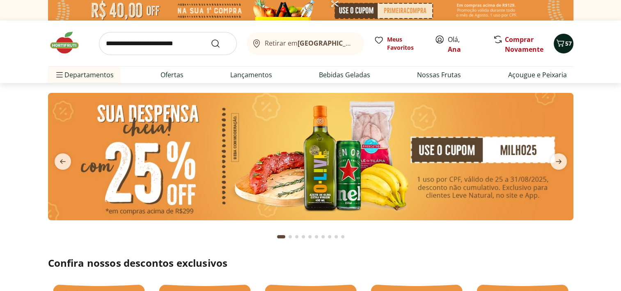
click at [563, 42] on icon "Carrinho" at bounding box center [560, 42] width 8 height 7
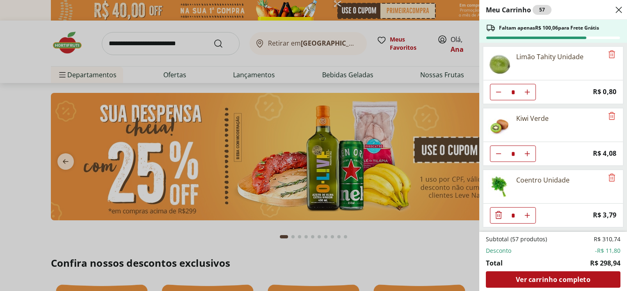
click at [153, 46] on div "Meu Carrinho 57 Faltam apenas R$ 100,06 para Frete Grátis Limão Tahity Unidade …" at bounding box center [313, 145] width 627 height 291
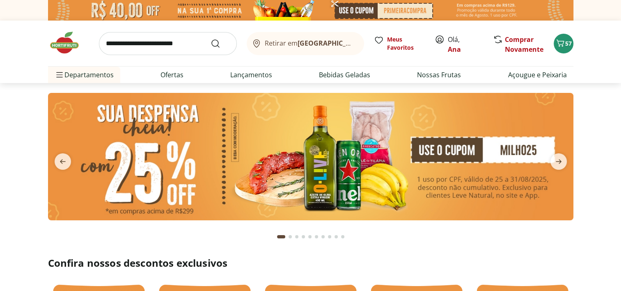
click at [154, 42] on input "search" at bounding box center [168, 43] width 138 height 23
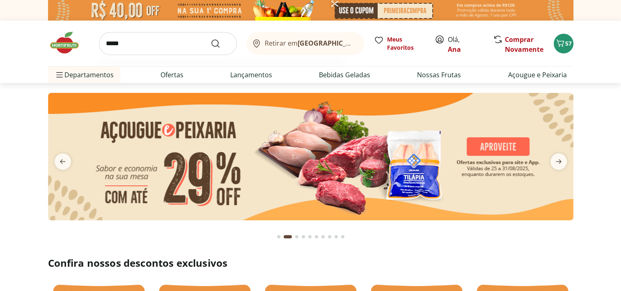
type input "*****"
click at [211, 39] on button "Submit Search" at bounding box center [221, 44] width 20 height 10
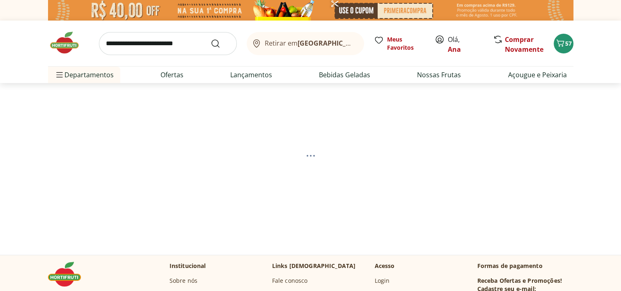
select select "**********"
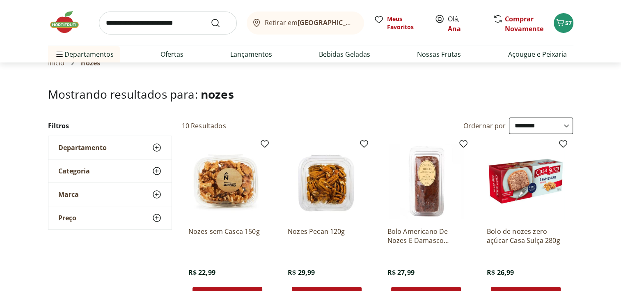
scroll to position [82, 0]
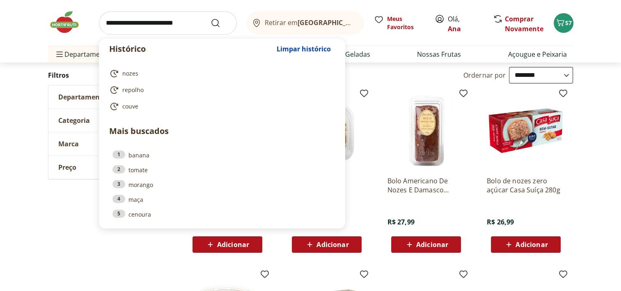
click at [131, 30] on input "search" at bounding box center [168, 22] width 138 height 23
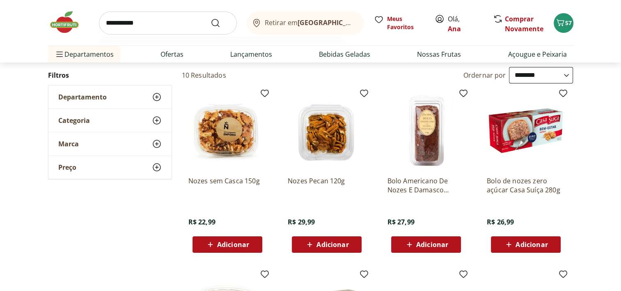
type input "**********"
click at [211, 18] on button "Submit Search" at bounding box center [221, 23] width 20 height 10
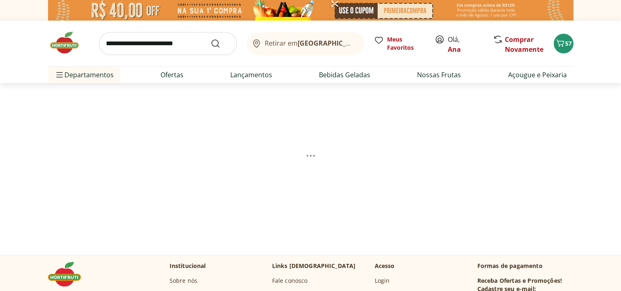
select select "**********"
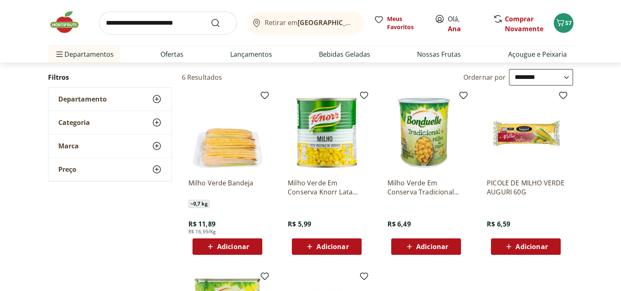
scroll to position [82, 0]
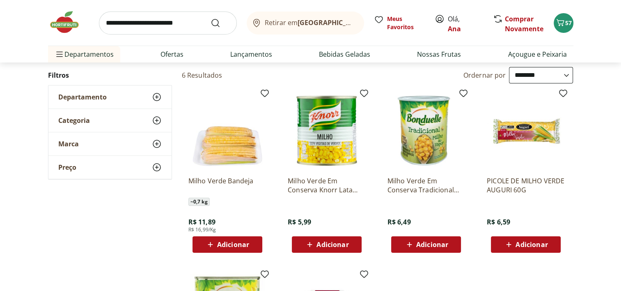
click at [242, 241] on span "Adicionar" at bounding box center [233, 244] width 32 height 7
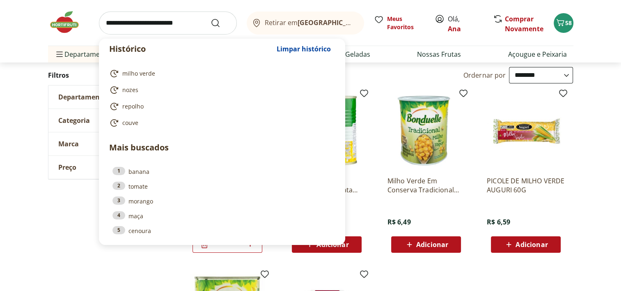
click at [172, 30] on input "search" at bounding box center [168, 22] width 138 height 23
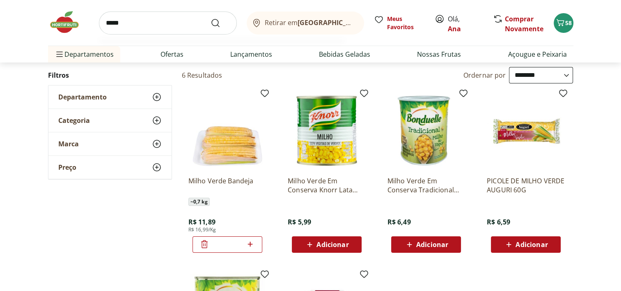
type input "*****"
click at [211, 18] on button "Submit Search" at bounding box center [221, 23] width 20 height 10
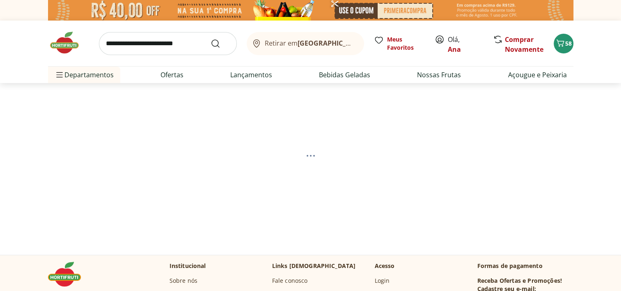
select select "**********"
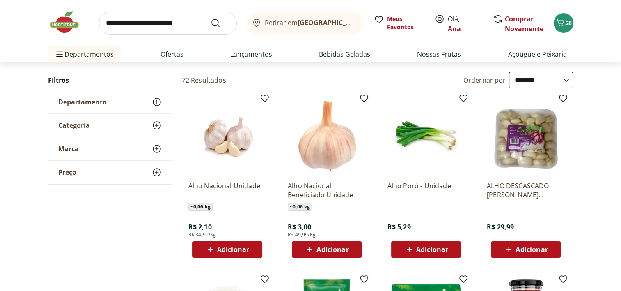
scroll to position [82, 0]
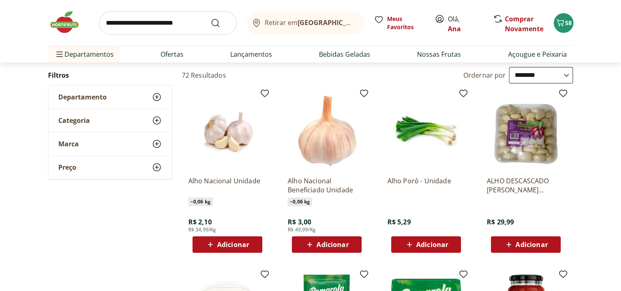
click at [243, 243] on span "Adicionar" at bounding box center [233, 244] width 32 height 7
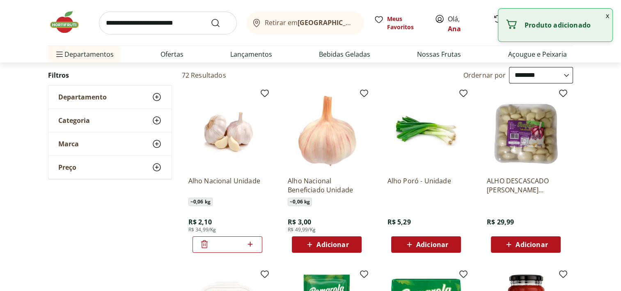
click at [252, 243] on icon at bounding box center [250, 243] width 5 height 5
type input "*"
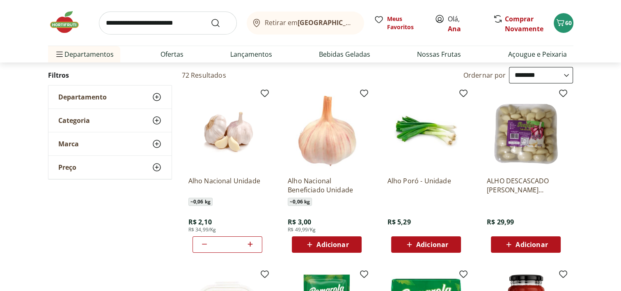
click at [537, 244] on span "Adicionar" at bounding box center [532, 244] width 32 height 7
click at [162, 26] on input "search" at bounding box center [168, 22] width 138 height 23
type input "**********"
click at [211, 18] on button "Submit Search" at bounding box center [221, 23] width 20 height 10
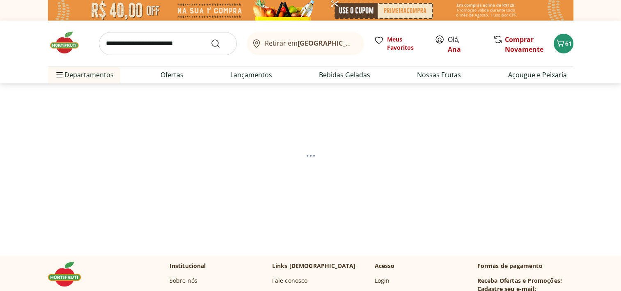
select select "**********"
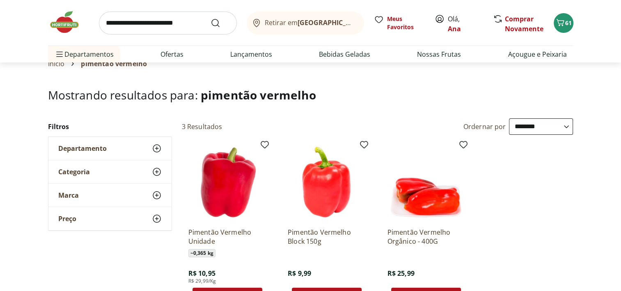
scroll to position [82, 0]
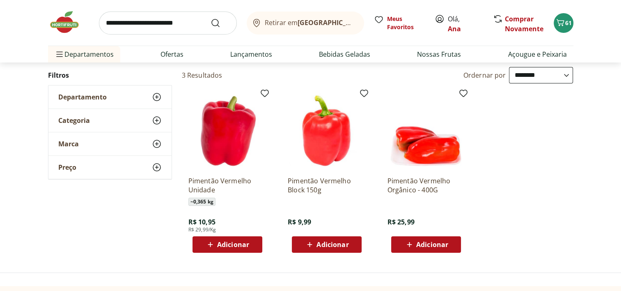
click at [240, 245] on span "Adicionar" at bounding box center [233, 244] width 32 height 7
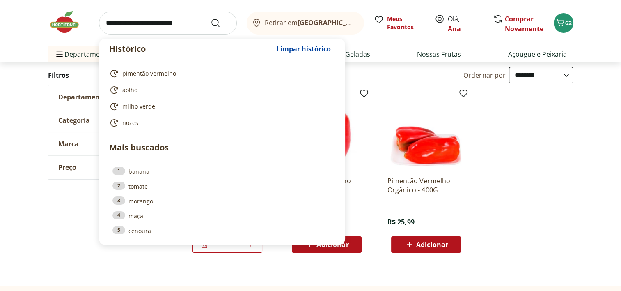
click at [151, 25] on input "search" at bounding box center [168, 22] width 138 height 23
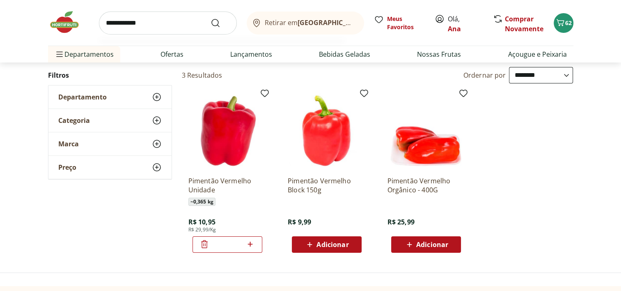
type input "**********"
click at [211, 18] on button "Submit Search" at bounding box center [221, 23] width 20 height 10
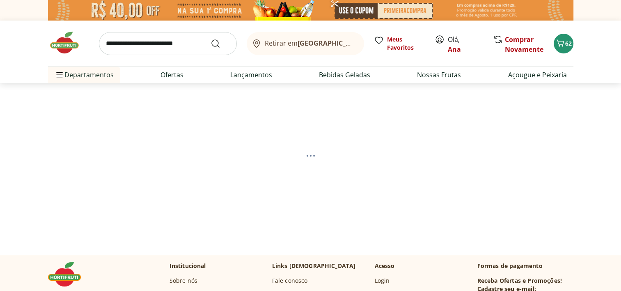
select select "**********"
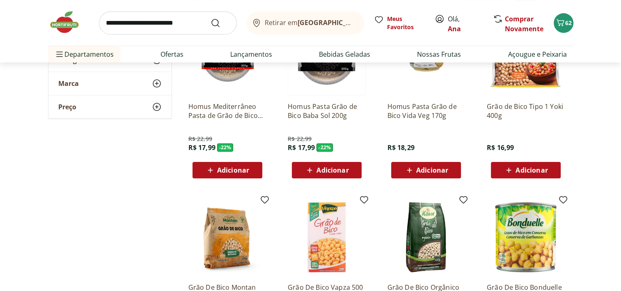
scroll to position [123, 0]
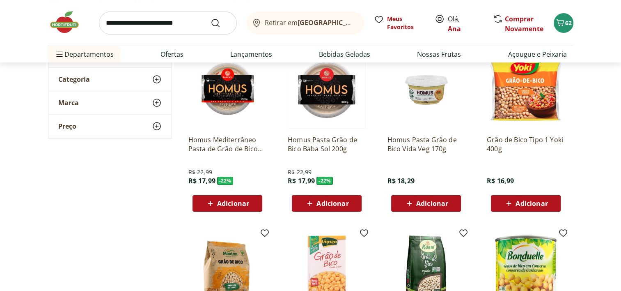
click at [156, 21] on input "search" at bounding box center [168, 22] width 138 height 23
type input "********"
click at [211, 18] on button "Submit Search" at bounding box center [221, 23] width 20 height 10
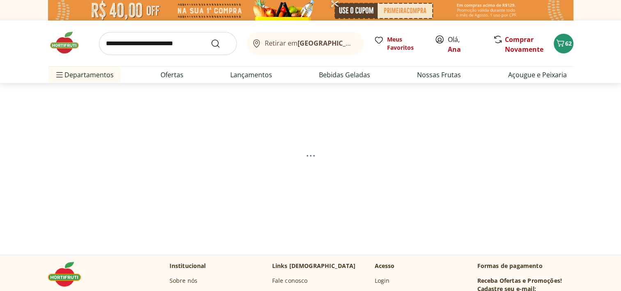
select select "**********"
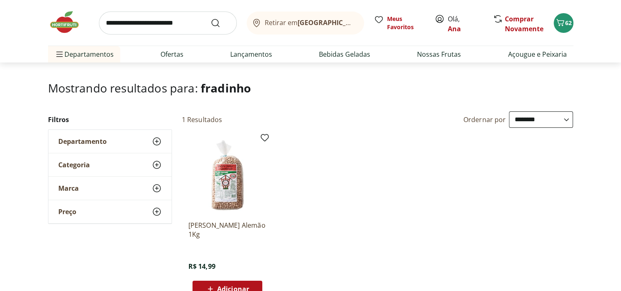
scroll to position [82, 0]
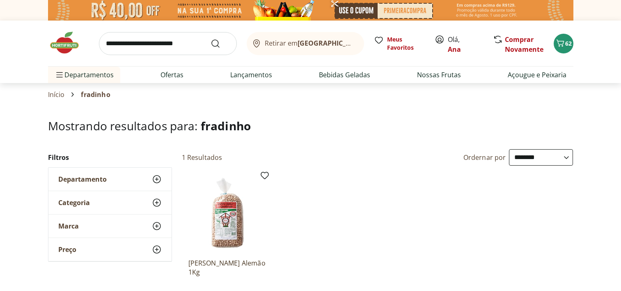
select select "**********"
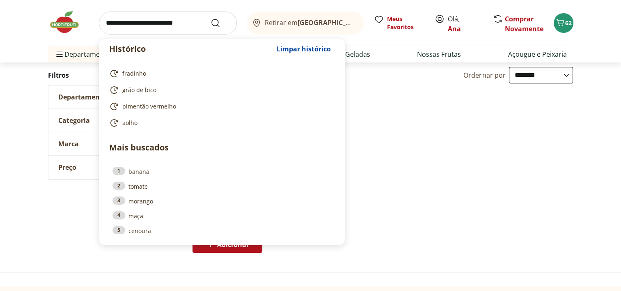
drag, startPoint x: 203, startPoint y: 21, endPoint x: 58, endPoint y: 25, distance: 144.5
click at [58, 24] on div "Histórico Limpar histórico fradinho grão de bico pimentão vermelho aolho Mais b…" at bounding box center [310, 23] width 525 height 46
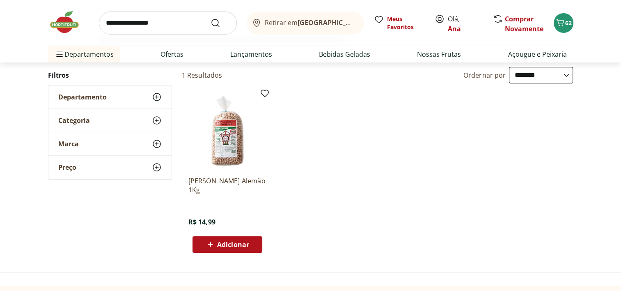
type input "**********"
click at [211, 18] on button "Submit Search" at bounding box center [221, 23] width 20 height 10
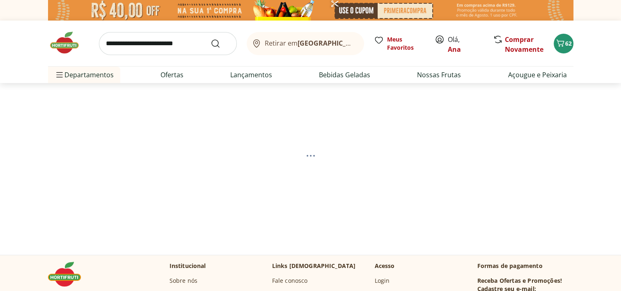
select select "**********"
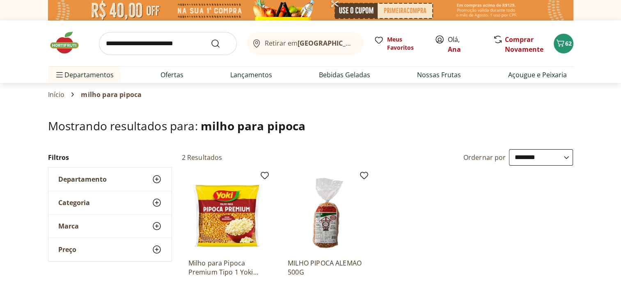
scroll to position [82, 0]
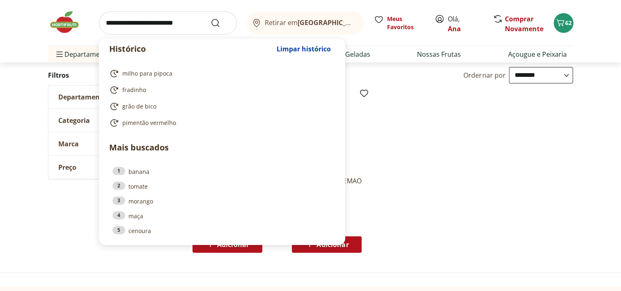
click at [143, 23] on input "search" at bounding box center [168, 22] width 138 height 23
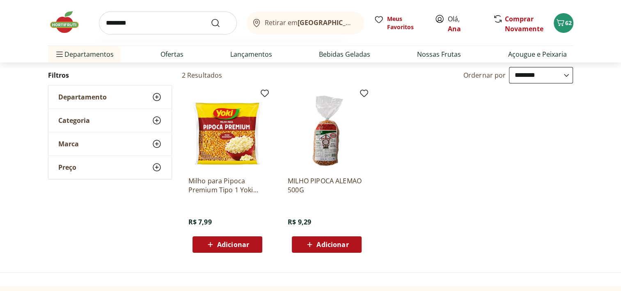
type input "********"
click at [211, 18] on button "Submit Search" at bounding box center [221, 23] width 20 height 10
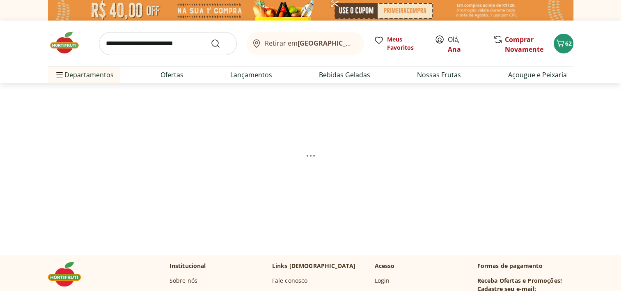
select select "**********"
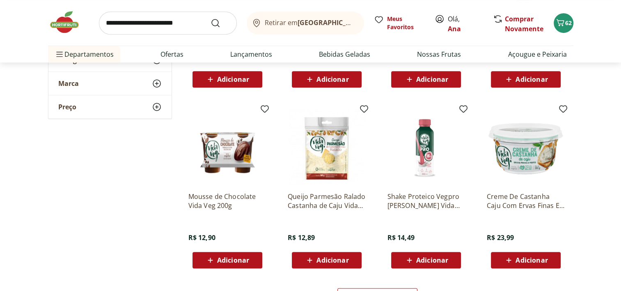
scroll to position [452, 0]
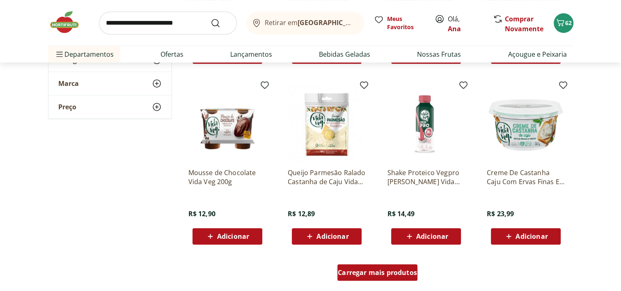
click at [364, 275] on span "Carregar mais produtos" at bounding box center [377, 272] width 79 height 7
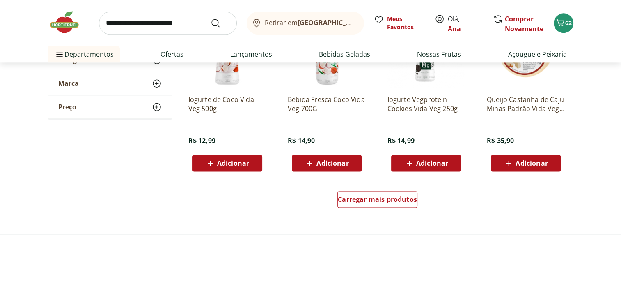
scroll to position [1067, 0]
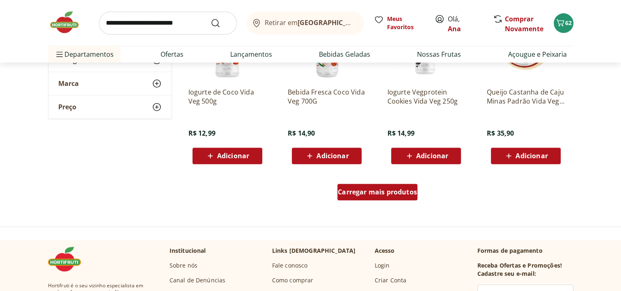
click at [382, 186] on div "Carregar mais produtos" at bounding box center [377, 192] width 80 height 16
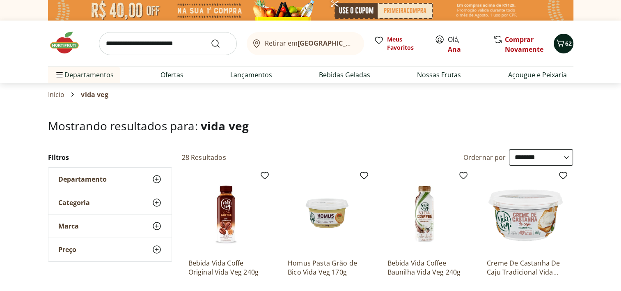
click at [564, 45] on icon "Carrinho" at bounding box center [560, 43] width 10 height 10
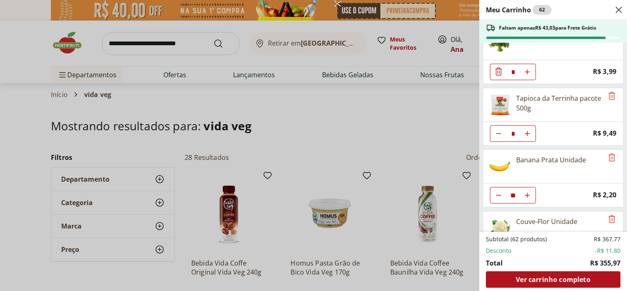
scroll to position [328, 0]
type input "*"
click at [610, 95] on icon "Remove" at bounding box center [612, 95] width 7 height 8
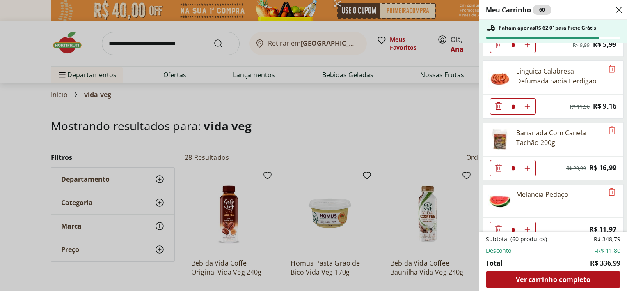
scroll to position [493, 0]
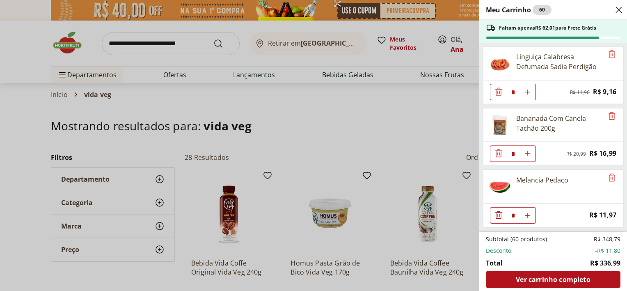
type input "*"
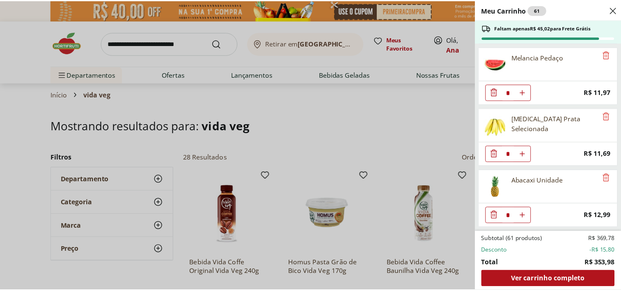
scroll to position [616, 0]
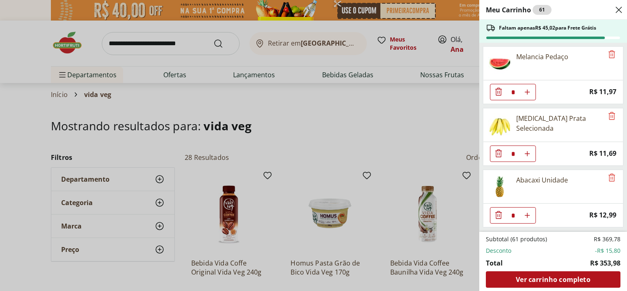
click at [549, 123] on div "Banan Prata Selecionada" at bounding box center [544, 124] width 120 height 33
click at [547, 113] on div "Banan Prata Selecionada" at bounding box center [559, 123] width 87 height 20
type input "*"
click at [530, 115] on div "Banan Prata Selecionada" at bounding box center [559, 123] width 87 height 20
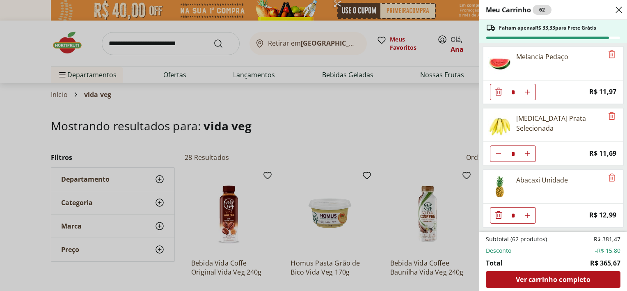
click at [125, 35] on div "Meu Carrinho 62 Faltam apenas R$ 33,33 para Frete Grátis Limão Tahity Unidade *…" at bounding box center [313, 145] width 627 height 291
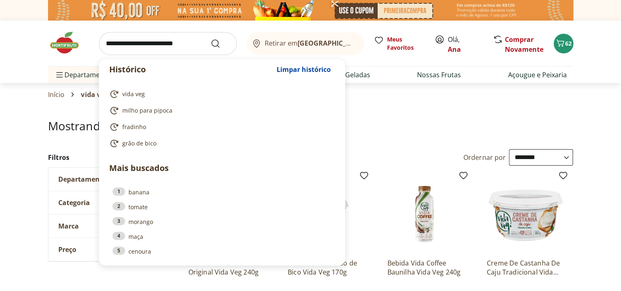
click at [126, 42] on input "search" at bounding box center [168, 43] width 138 height 23
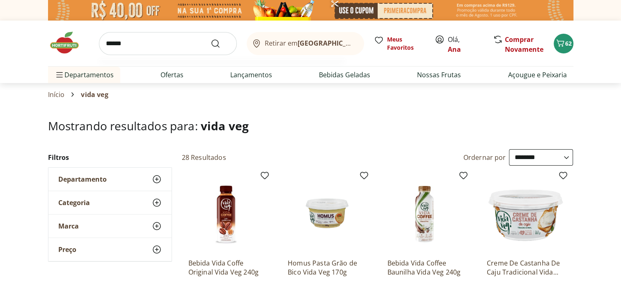
type input "******"
click at [211, 39] on button "Submit Search" at bounding box center [221, 44] width 20 height 10
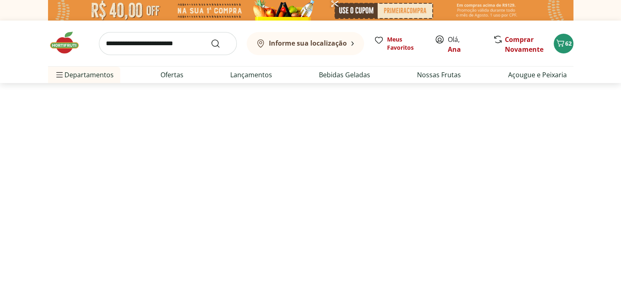
select select "**********"
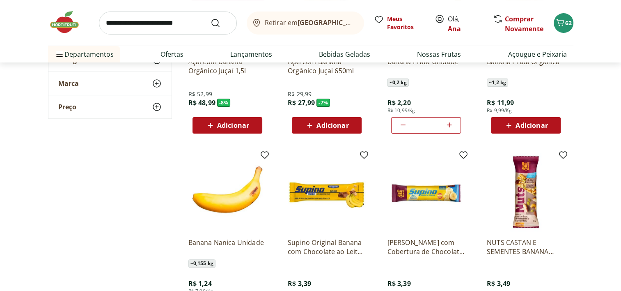
scroll to position [123, 0]
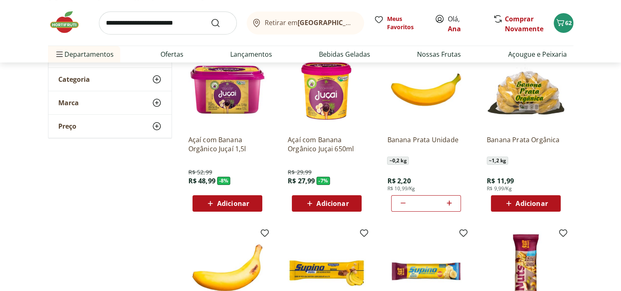
click at [447, 202] on icon at bounding box center [449, 202] width 5 height 5
click at [450, 202] on icon at bounding box center [449, 202] width 5 height 5
type input "**"
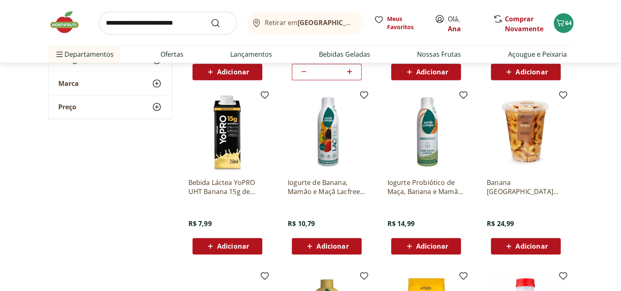
scroll to position [780, 0]
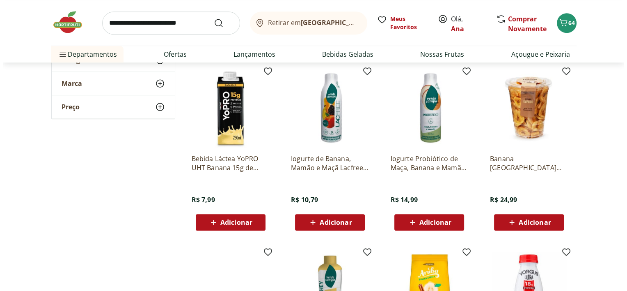
scroll to position [452, 0]
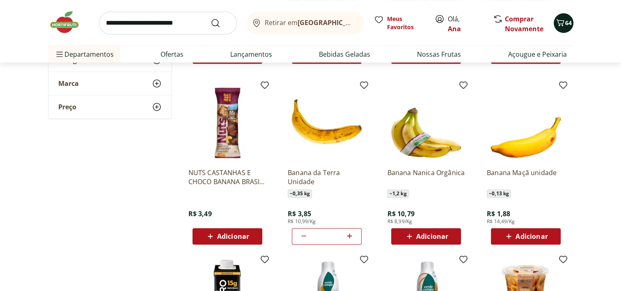
click at [564, 26] on icon "Carrinho" at bounding box center [560, 23] width 10 height 10
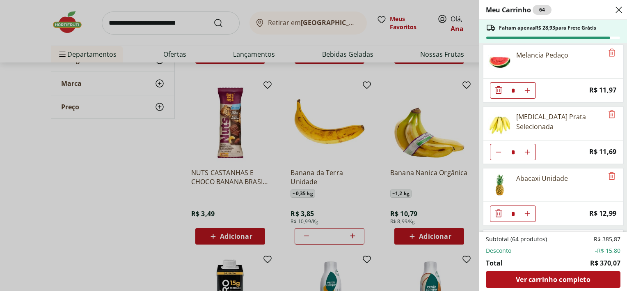
scroll to position [616, 0]
click at [609, 112] on icon "Remove" at bounding box center [612, 116] width 7 height 8
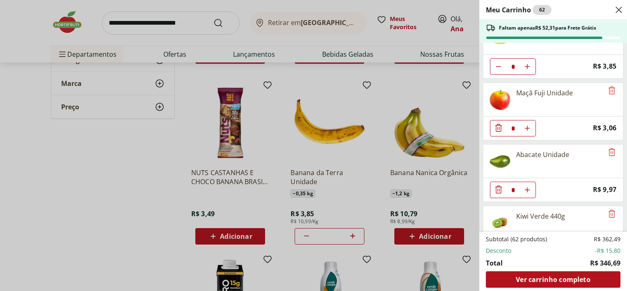
scroll to position [862, 0]
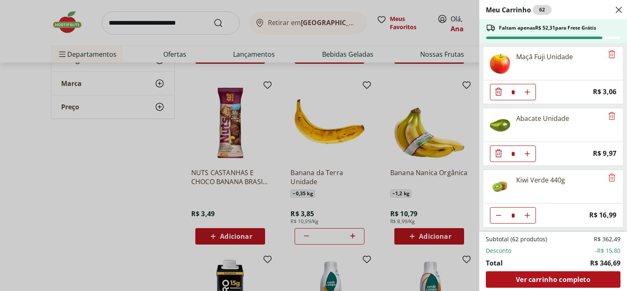
type input "*"
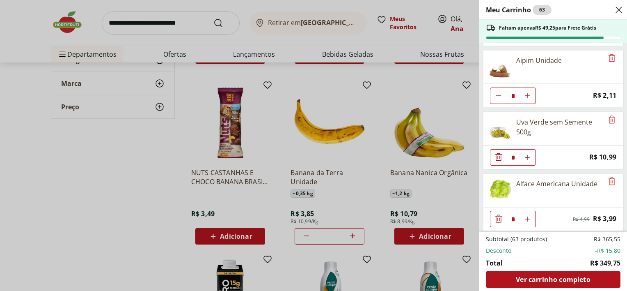
scroll to position [1067, 0]
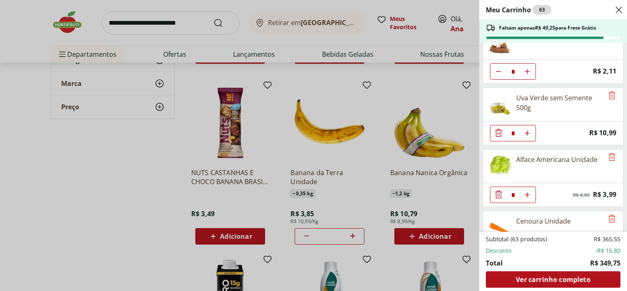
type input "*"
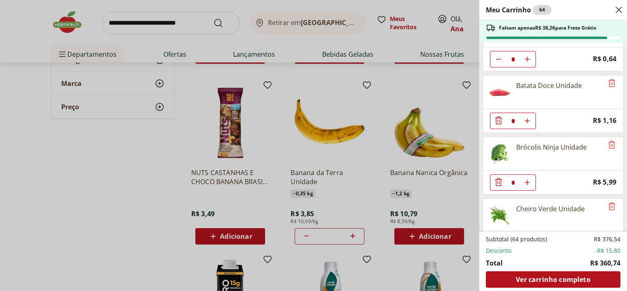
scroll to position [1273, 0]
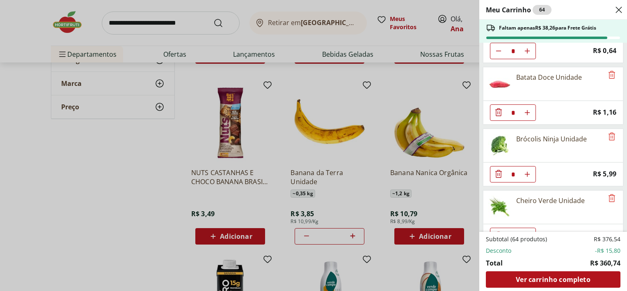
type input "*"
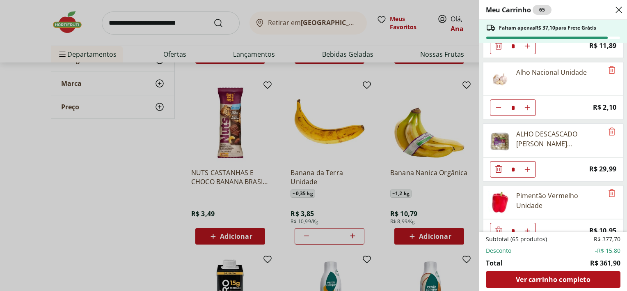
scroll to position [1586, 0]
type input "*"
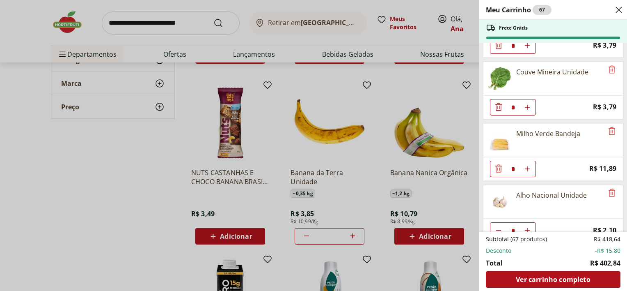
scroll to position [1422, 0]
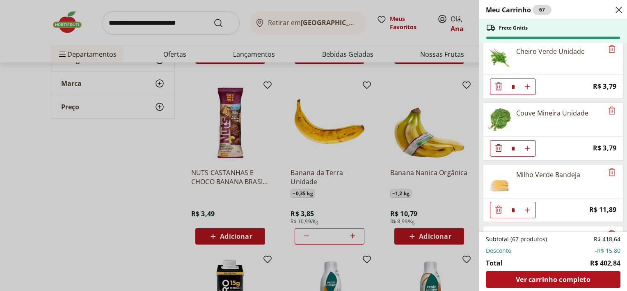
type input "*"
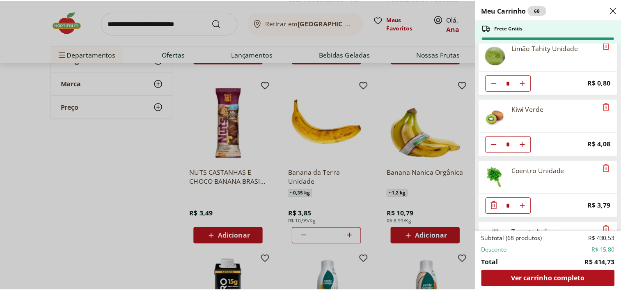
scroll to position [0, 0]
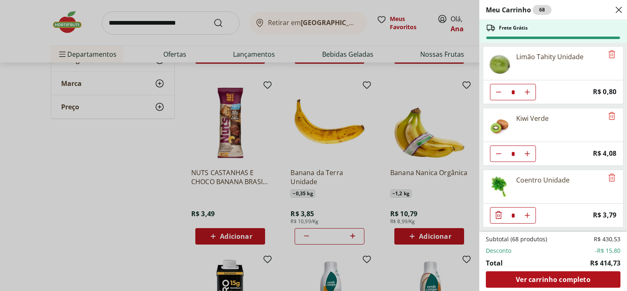
click at [117, 20] on div "Meu Carrinho 68 Frete Grátis Limão Tahity Unidade * Price: R$ 0,80 Kiwi Verde *…" at bounding box center [313, 145] width 627 height 291
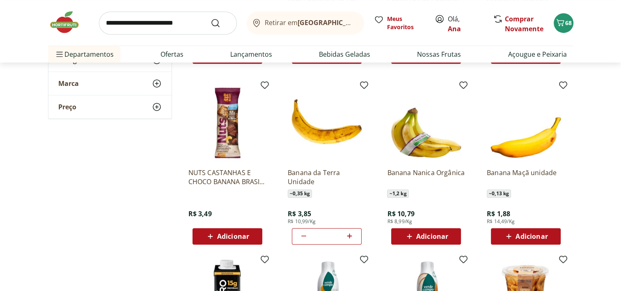
click at [125, 23] on input "search" at bounding box center [168, 22] width 138 height 23
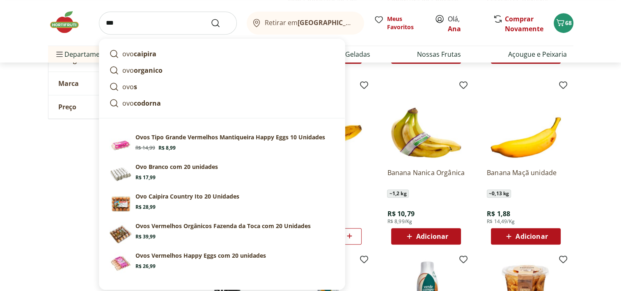
type input "***"
click at [211, 18] on button "Submit Search" at bounding box center [221, 23] width 20 height 10
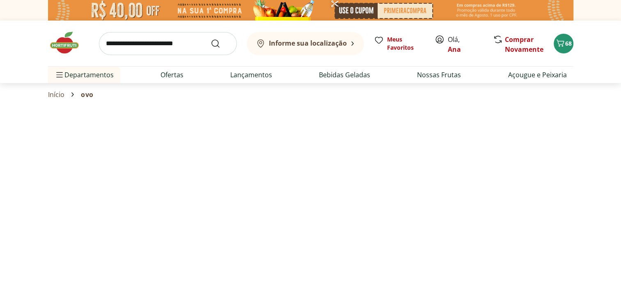
select select "**********"
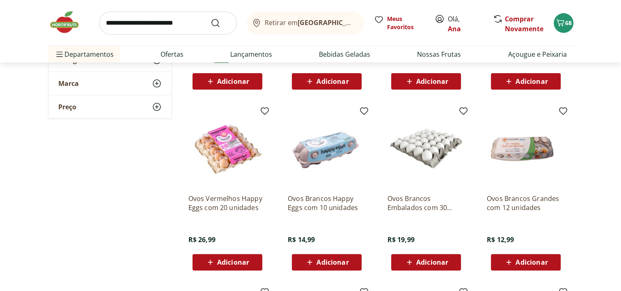
scroll to position [246, 0]
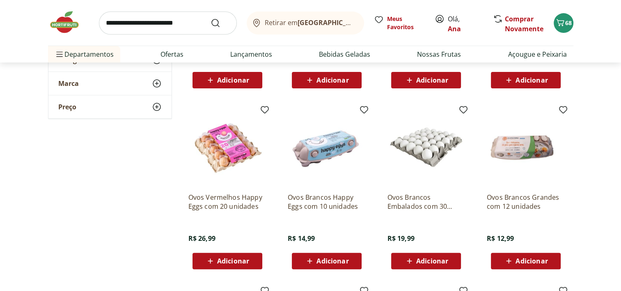
click at [436, 257] on span "Adicionar" at bounding box center [432, 260] width 32 height 7
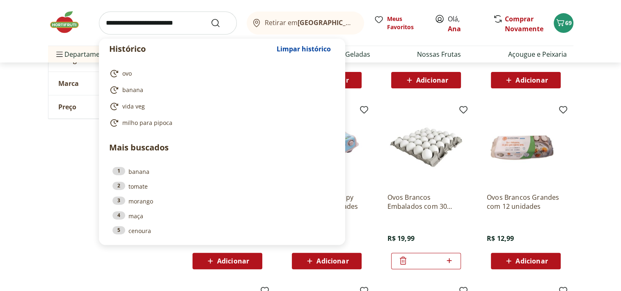
click at [144, 23] on input "search" at bounding box center [168, 22] width 138 height 23
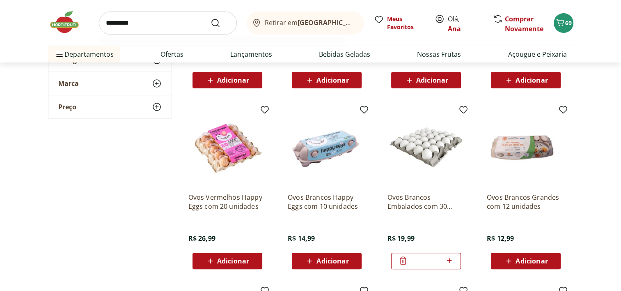
type input "*********"
click at [211, 18] on button "Submit Search" at bounding box center [221, 23] width 20 height 10
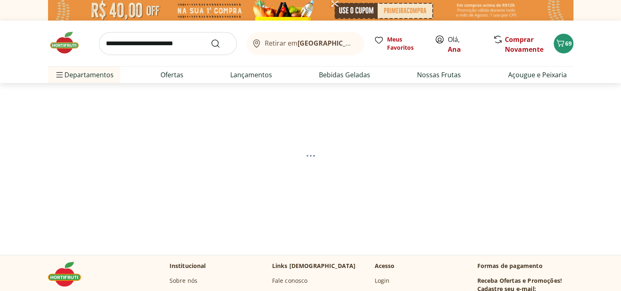
select select "**********"
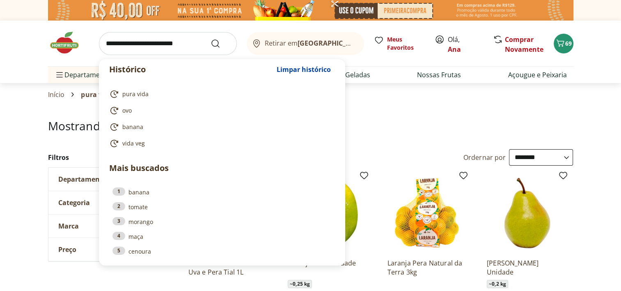
click at [131, 39] on input "search" at bounding box center [168, 43] width 138 height 23
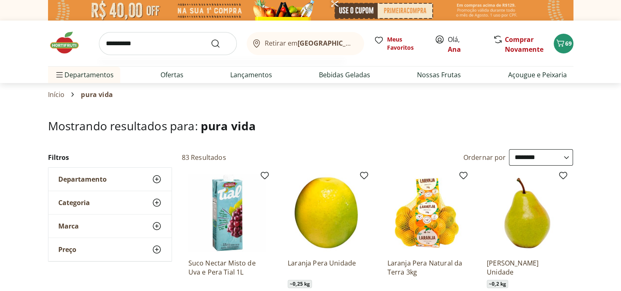
type input "**********"
click at [211, 39] on button "Submit Search" at bounding box center [221, 44] width 20 height 10
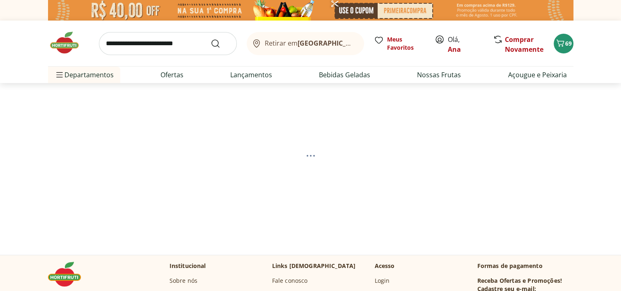
select select "**********"
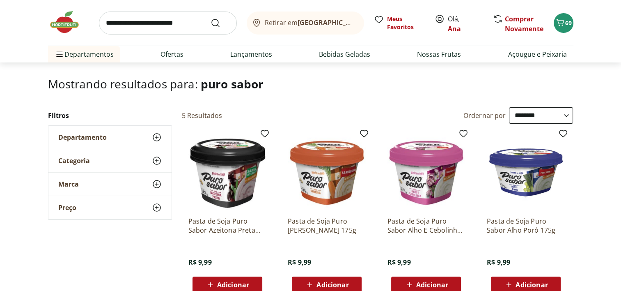
scroll to position [82, 0]
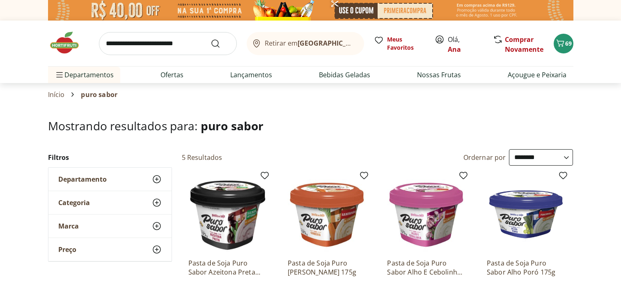
select select "**********"
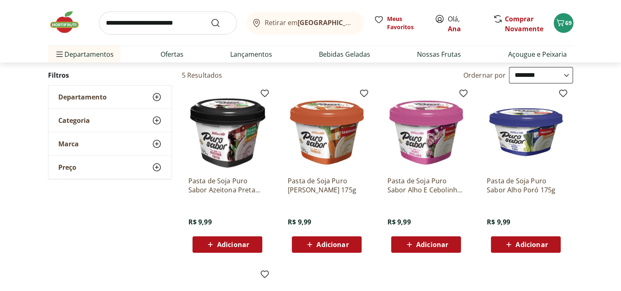
click at [536, 243] on span "Adicionar" at bounding box center [532, 244] width 32 height 7
click at [165, 25] on input "search" at bounding box center [168, 22] width 138 height 23
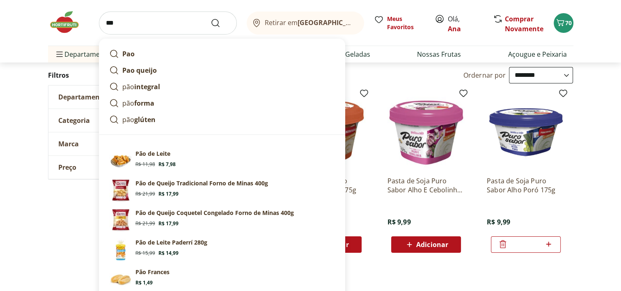
type input "***"
click at [211, 18] on button "Submit Search" at bounding box center [221, 23] width 20 height 10
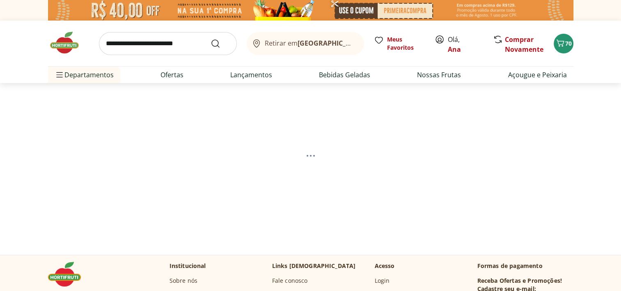
select select "**********"
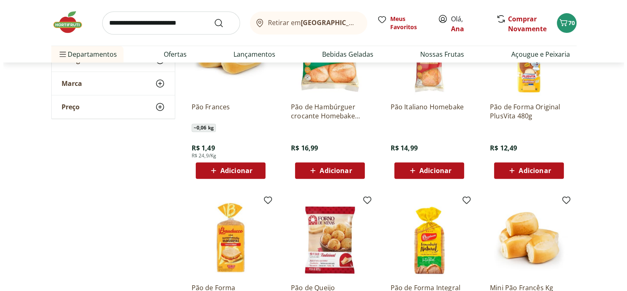
scroll to position [328, 0]
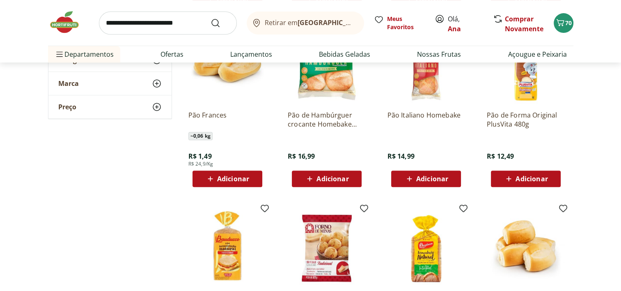
click at [216, 176] on span "Adicionar" at bounding box center [227, 179] width 44 height 10
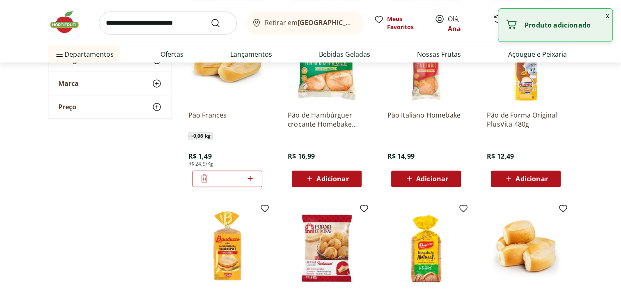
click at [255, 175] on icon at bounding box center [250, 178] width 10 height 10
click at [252, 176] on icon at bounding box center [250, 178] width 10 height 10
type input "*"
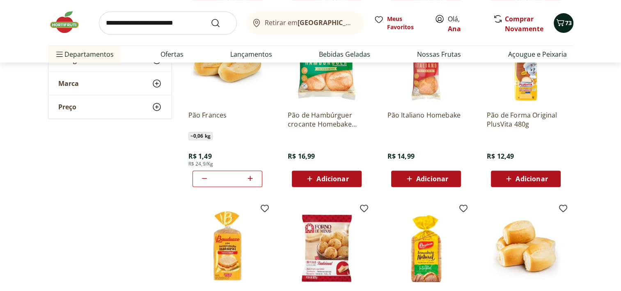
click at [562, 26] on icon "Carrinho" at bounding box center [560, 23] width 10 height 10
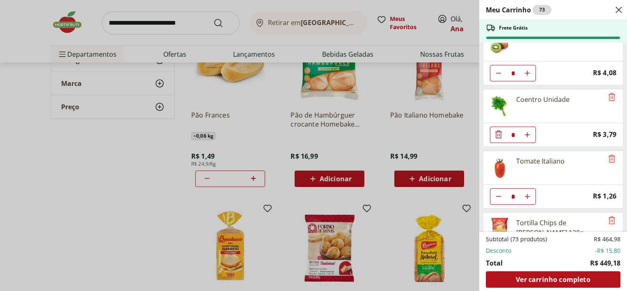
scroll to position [41, 0]
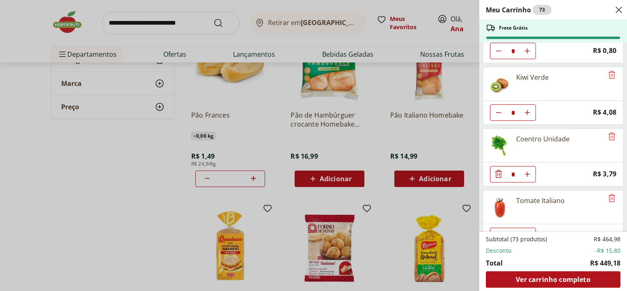
click at [499, 54] on icon "Diminuir Quantidade" at bounding box center [499, 51] width 7 height 7
type input "*"
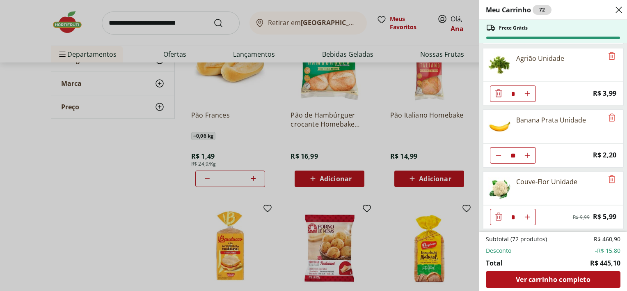
scroll to position [287, 0]
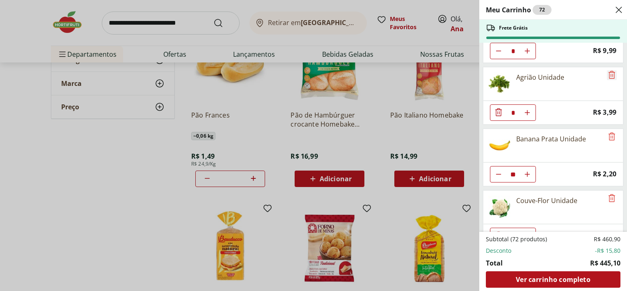
click at [609, 73] on icon "Remove" at bounding box center [612, 75] width 10 height 10
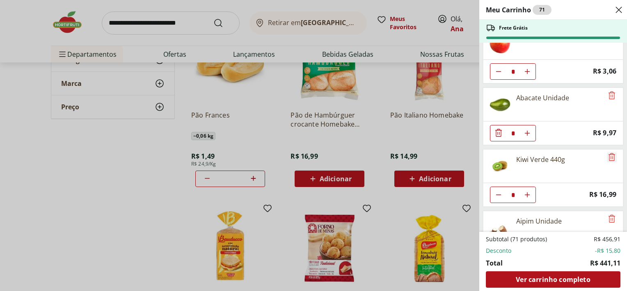
click at [607, 152] on icon "Remove" at bounding box center [612, 157] width 10 height 10
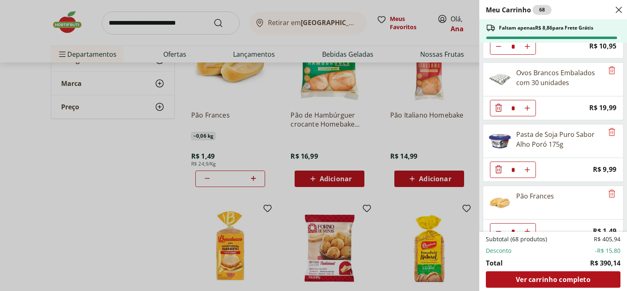
scroll to position [1647, 0]
type input "*"
click at [232, 106] on div "Meu Carrinho 67 Faltam apenas R$ 10,35 para Frete Grátis Limão Tahity Unidade *…" at bounding box center [313, 145] width 627 height 291
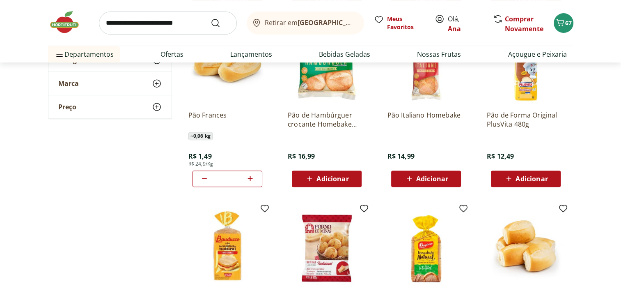
click at [165, 18] on input "search" at bounding box center [168, 22] width 138 height 23
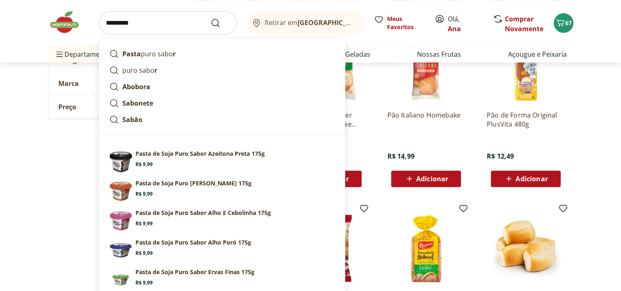
type input "**********"
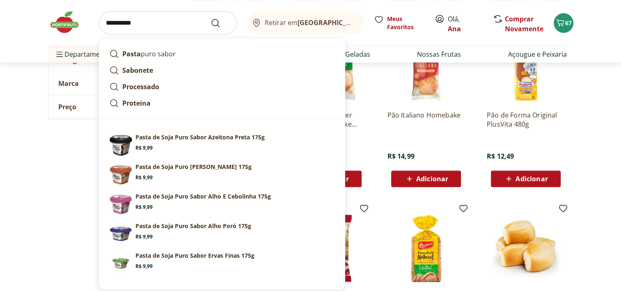
click button "Submit Search" at bounding box center [221, 23] width 20 height 10
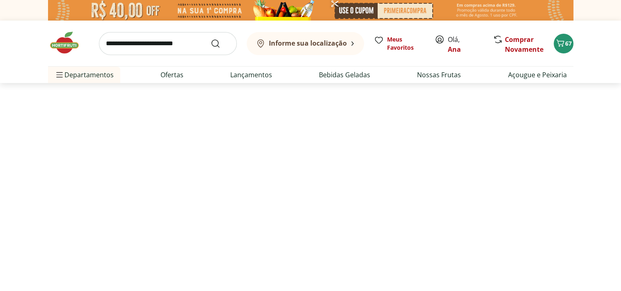
select select "**********"
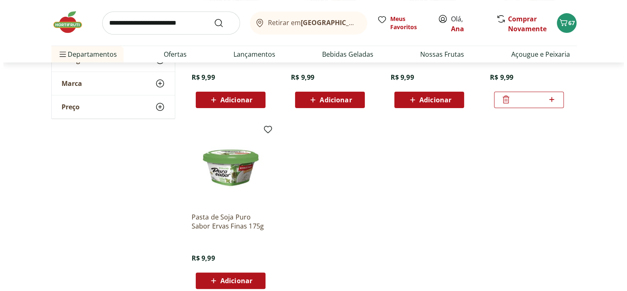
scroll to position [246, 0]
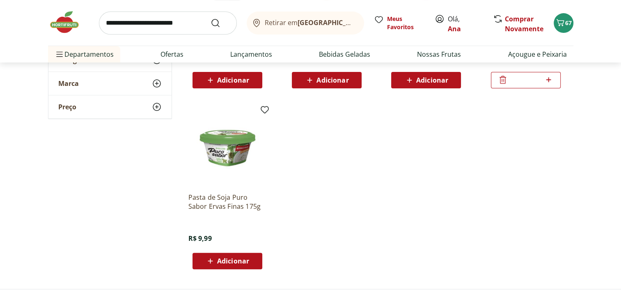
click at [236, 261] on span "Adicionar" at bounding box center [233, 260] width 32 height 7
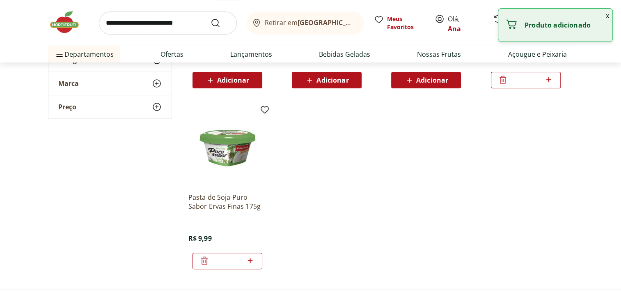
click at [555, 131] on ul "Pasta de Soja Puro Sabor Azeitona Preta 175g R$ 9,99 Adicionar Pasta de Soja Pu…" at bounding box center [378, 98] width 392 height 355
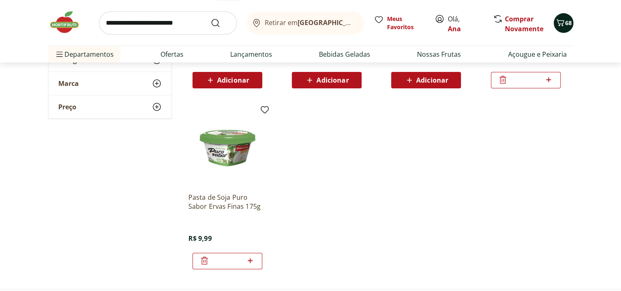
click at [563, 22] on icon "Carrinho" at bounding box center [560, 23] width 10 height 10
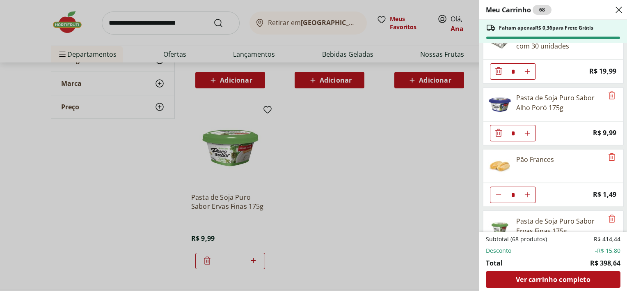
scroll to position [1708, 0]
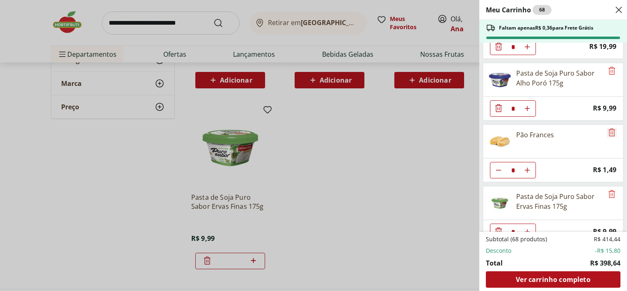
click at [608, 127] on icon "Remove" at bounding box center [612, 132] width 10 height 10
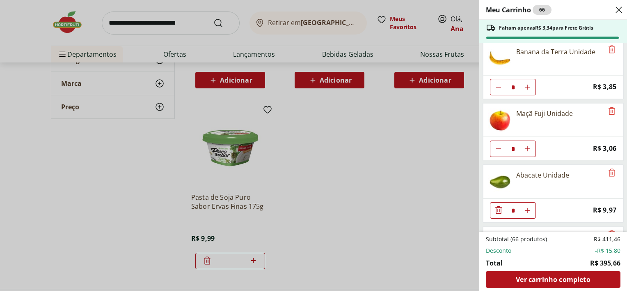
scroll to position [826, 0]
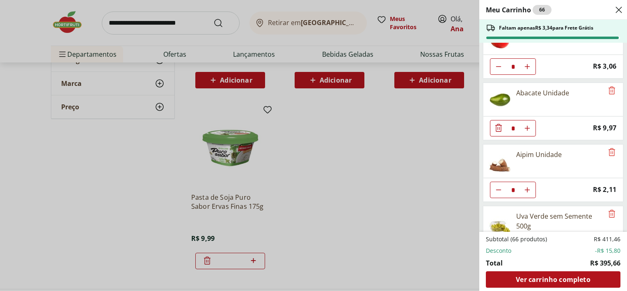
type input "*"
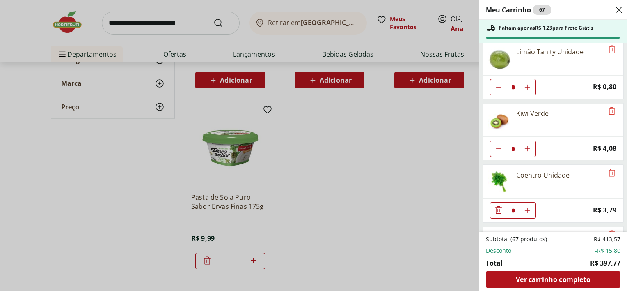
scroll to position [0, 0]
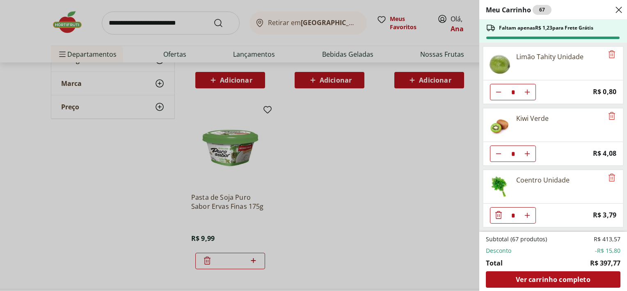
click at [525, 90] on icon "Aumentar Quantidade" at bounding box center [527, 92] width 7 height 7
type input "*"
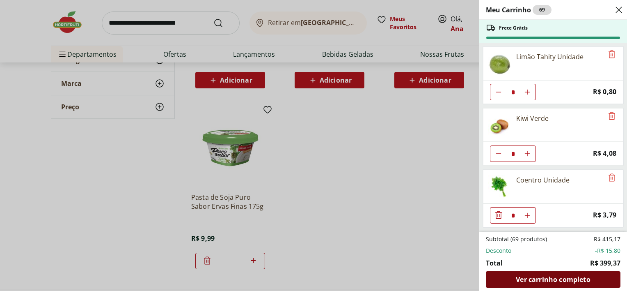
click at [562, 278] on span "Ver carrinho completo" at bounding box center [553, 279] width 74 height 7
